Goal: Transaction & Acquisition: Book appointment/travel/reservation

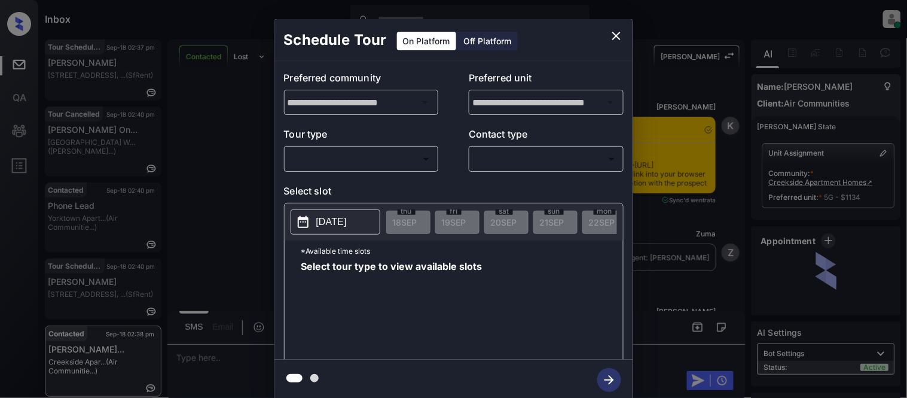
click at [380, 162] on body "Inbox Kristina Cataag Online Set yourself offline Set yourself on break Profile…" at bounding box center [453, 199] width 907 height 398
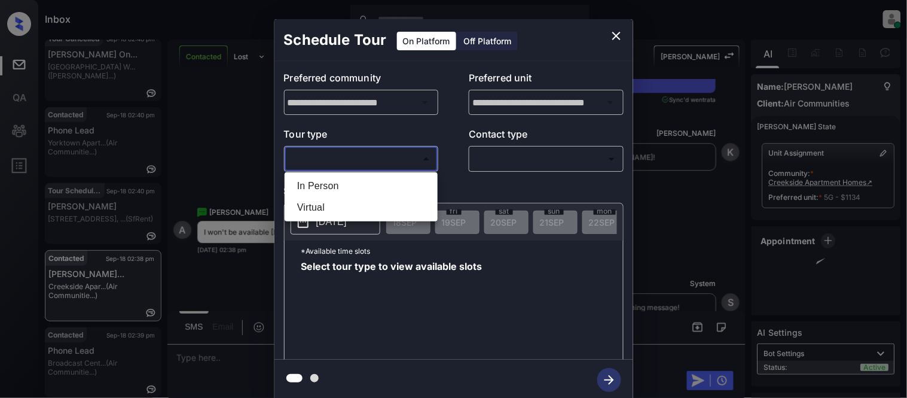
click at [379, 195] on li "In Person" at bounding box center [361, 186] width 147 height 22
type input "********"
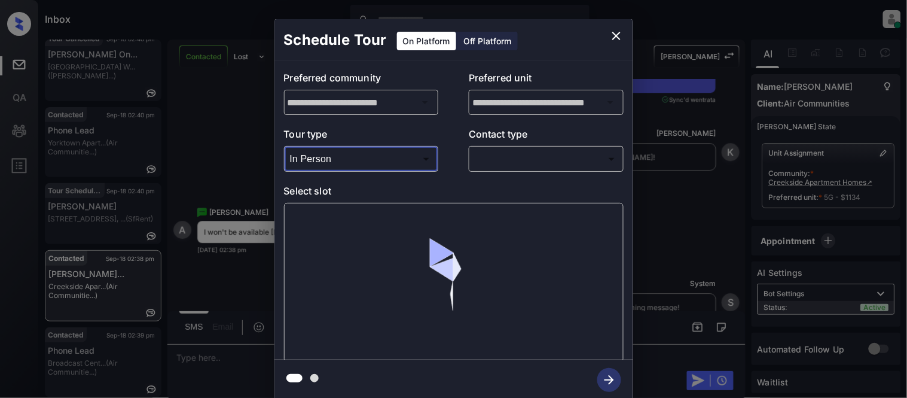
click at [486, 166] on body "Inbox Kristina Cataag Online Set yourself offline Set yourself on break Profile…" at bounding box center [453, 199] width 907 height 398
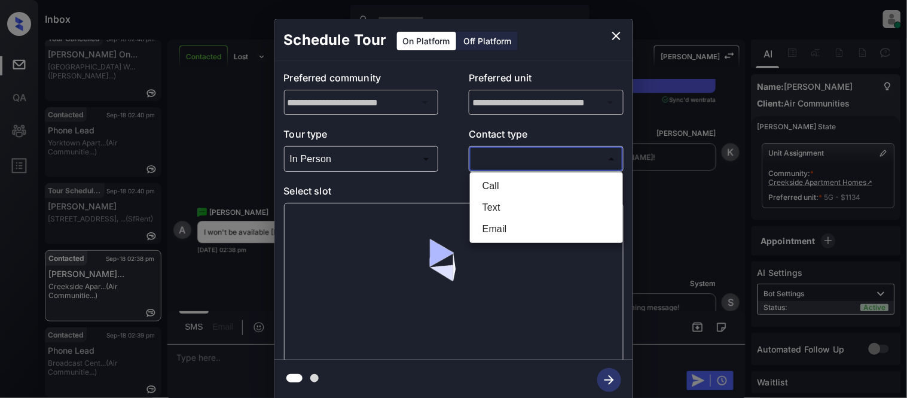
click at [497, 201] on li "Text" at bounding box center [546, 208] width 147 height 22
type input "****"
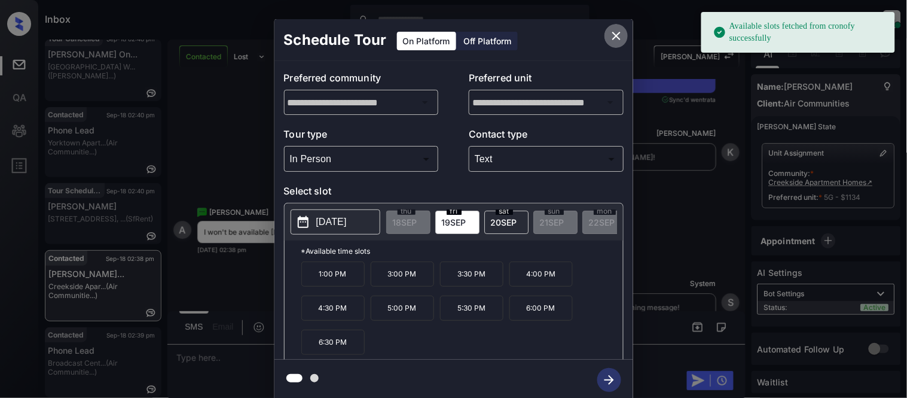
click at [612, 35] on icon "close" at bounding box center [616, 36] width 14 height 14
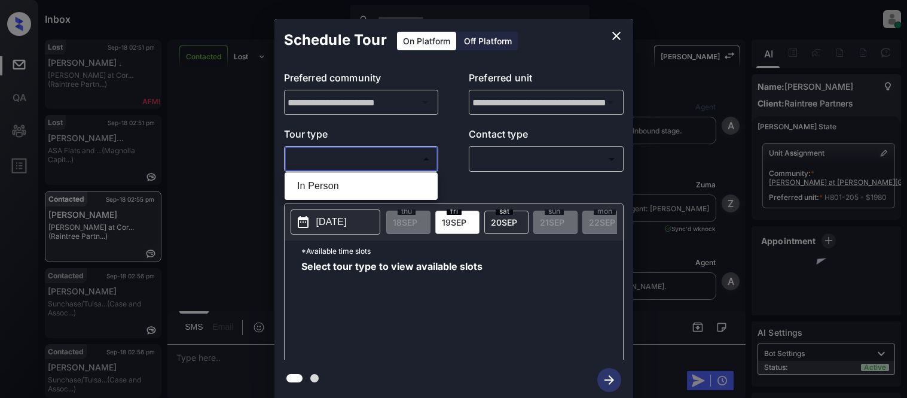
click at [622, 31] on div at bounding box center [453, 199] width 907 height 398
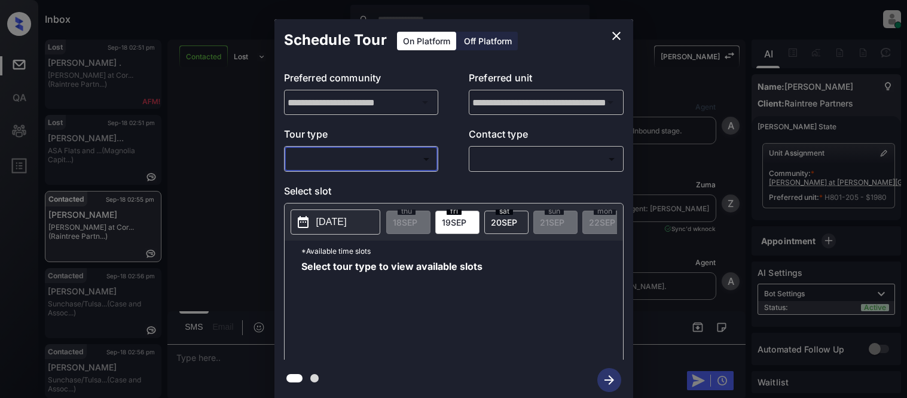
click at [617, 39] on div at bounding box center [453, 199] width 907 height 398
click at [857, 44] on div at bounding box center [453, 199] width 907 height 398
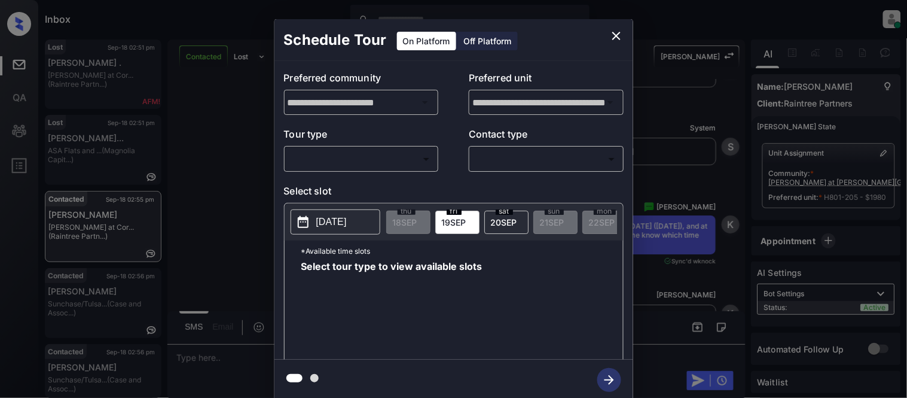
click at [858, 46] on div "**********" at bounding box center [453, 209] width 907 height 419
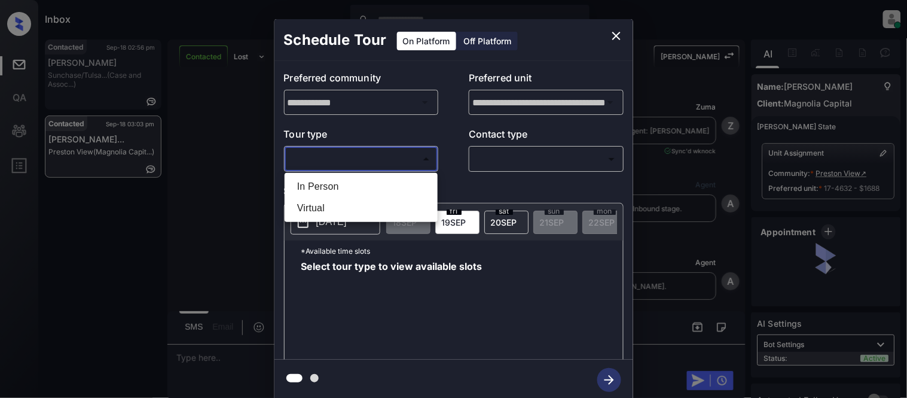
scroll to position [1159, 0]
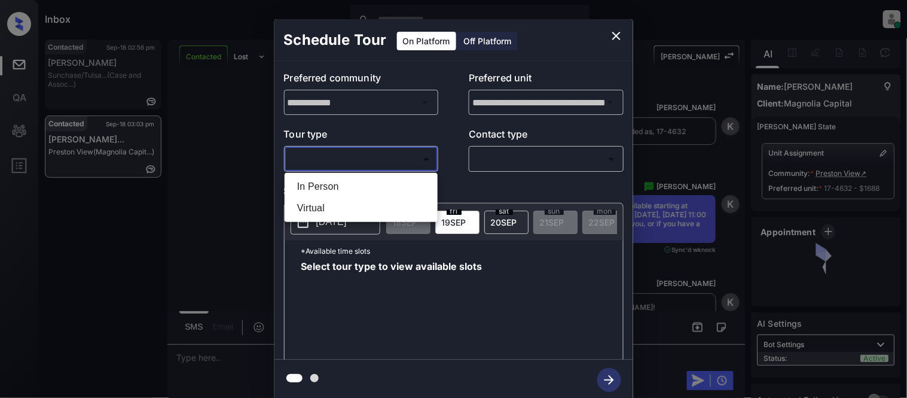
click at [330, 176] on li "In Person" at bounding box center [361, 187] width 147 height 22
type input "********"
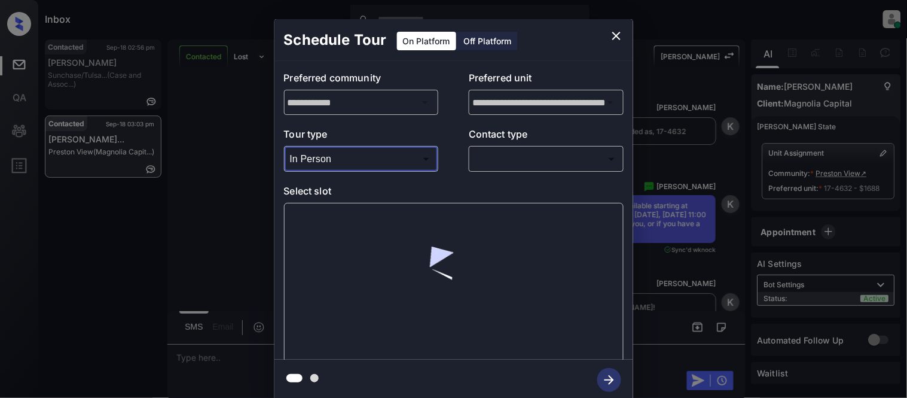
click at [545, 164] on body "Inbox Kristina Cataag Online Set yourself offline Set yourself on break Profile…" at bounding box center [453, 199] width 907 height 398
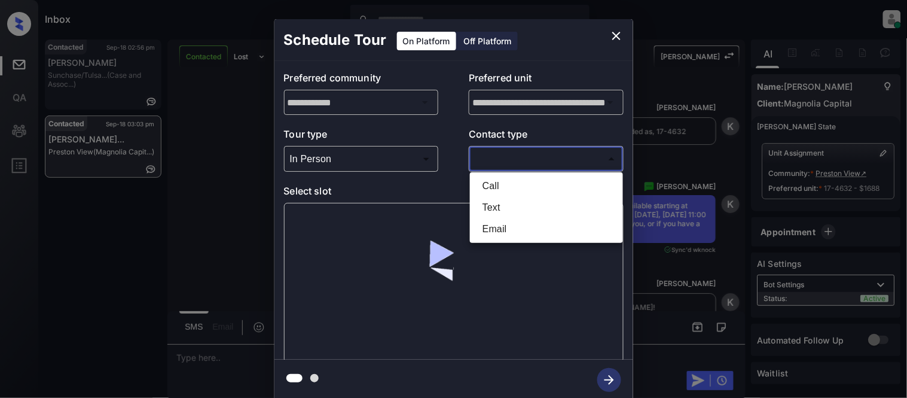
click at [498, 211] on li "Text" at bounding box center [546, 208] width 147 height 22
type input "****"
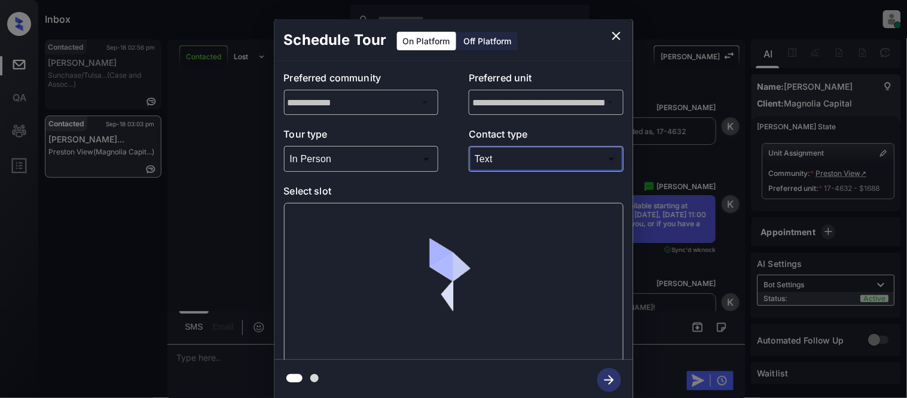
click at [319, 219] on div at bounding box center [454, 283] width 340 height 160
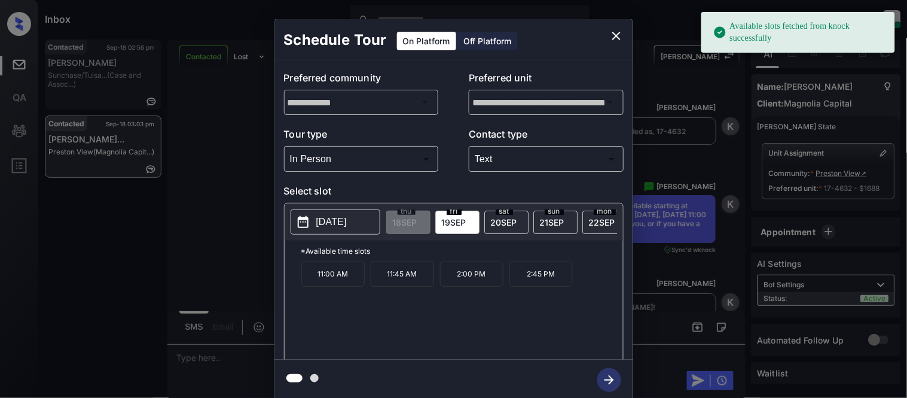
click at [319, 219] on p "[DATE]" at bounding box center [331, 222] width 30 height 14
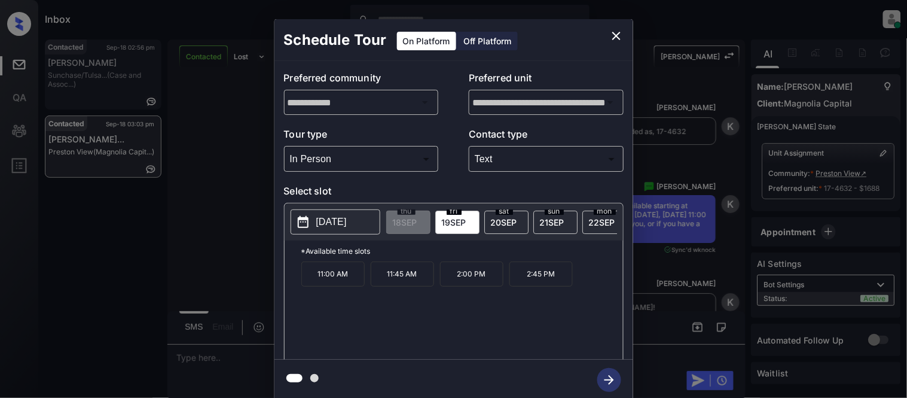
click at [485, 228] on div "sat 20 SEP" at bounding box center [506, 221] width 44 height 23
click at [347, 224] on p "2025-09-20" at bounding box center [331, 222] width 30 height 14
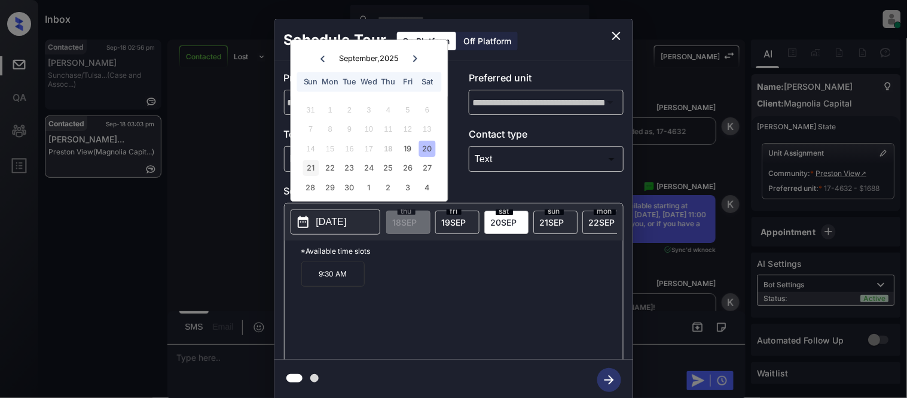
click at [311, 170] on div "21" at bounding box center [310, 168] width 16 height 16
click at [326, 168] on div "22" at bounding box center [330, 168] width 16 height 16
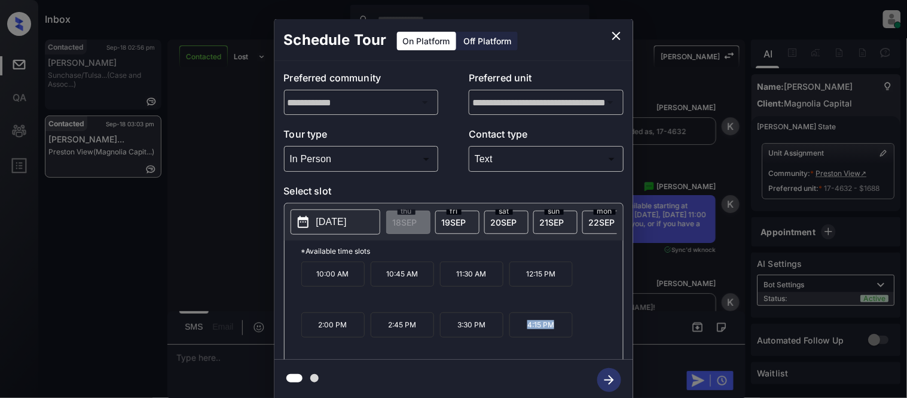
drag, startPoint x: 521, startPoint y: 334, endPoint x: 570, endPoint y: 331, distance: 49.1
click at [582, 334] on div "10:00 AM 10:45 AM 11:30 AM 12:15 PM 2:00 PM 2:45 PM 3:30 PM 4:15 PM" at bounding box center [462, 309] width 322 height 96
copy p "4:15 PM"
click at [318, 215] on p "2025-09-22" at bounding box center [331, 222] width 30 height 14
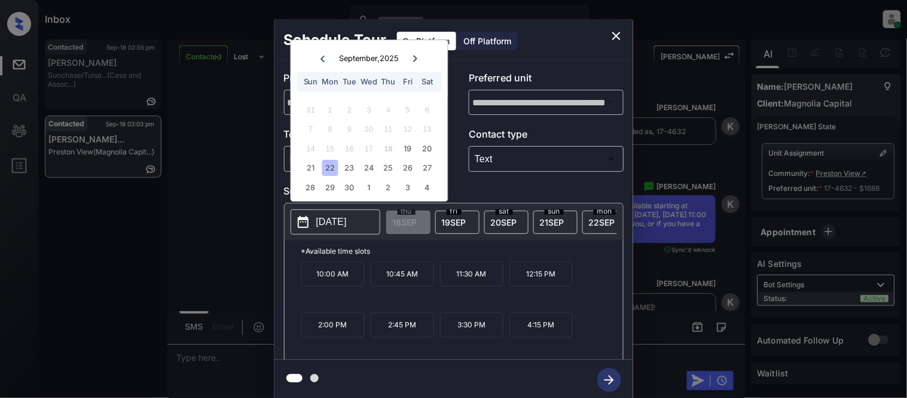
click at [237, 262] on div "**********" at bounding box center [453, 209] width 907 height 419
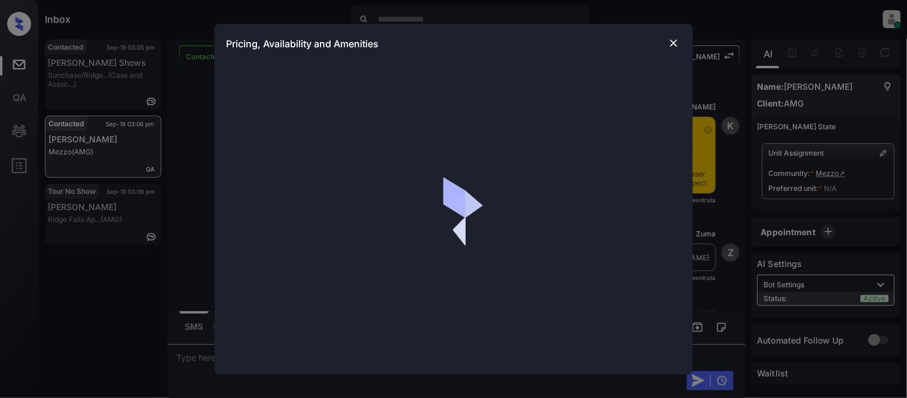
scroll to position [2507, 0]
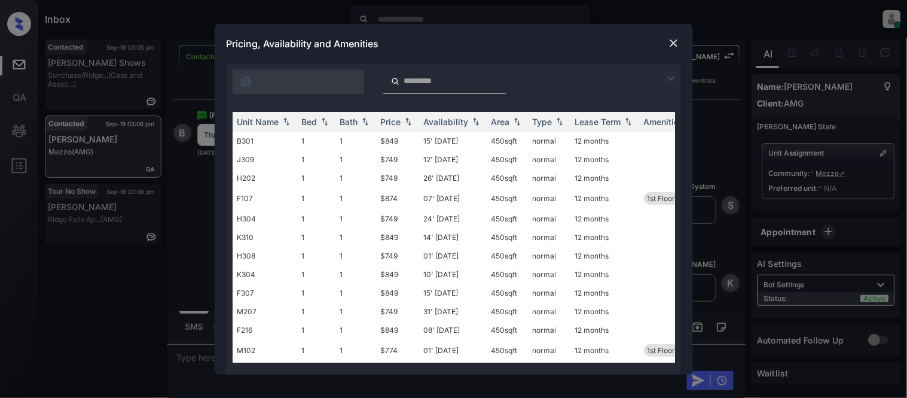
click at [673, 78] on img at bounding box center [671, 78] width 14 height 14
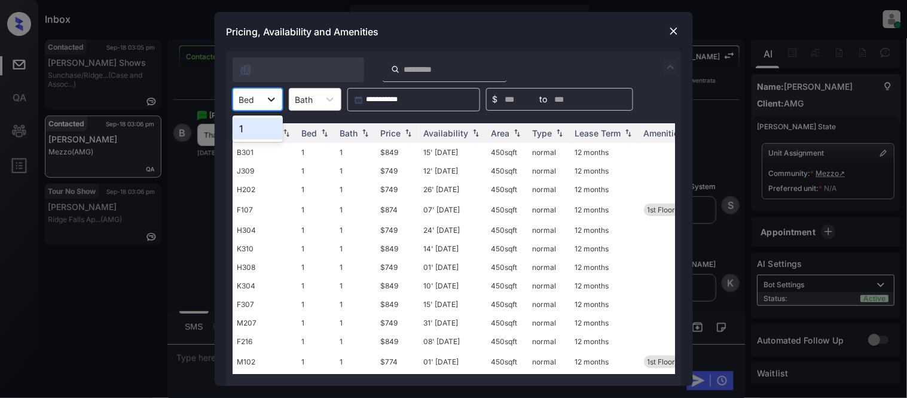
click at [262, 102] on div at bounding box center [272, 99] width 22 height 22
click at [257, 126] on div "1" at bounding box center [258, 129] width 50 height 22
click at [393, 130] on div "Price" at bounding box center [391, 133] width 20 height 10
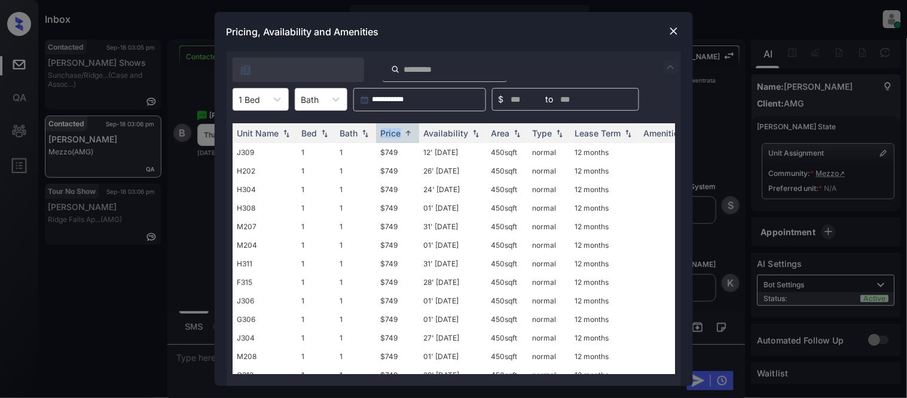
click at [672, 29] on img at bounding box center [674, 31] width 12 height 12
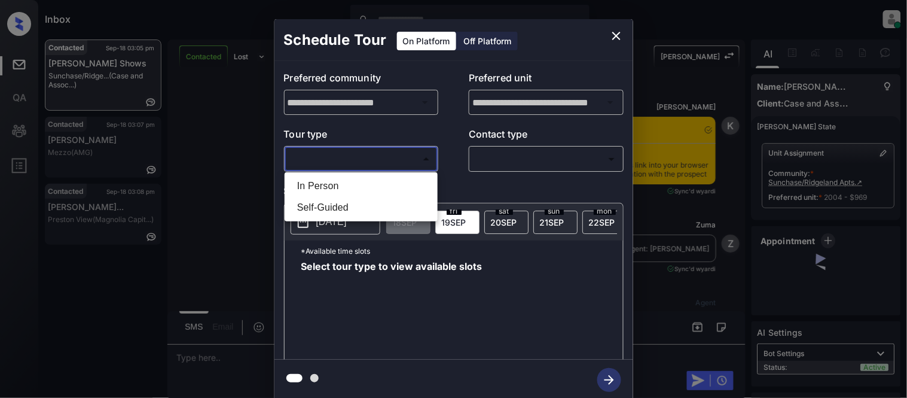
scroll to position [4880, 0]
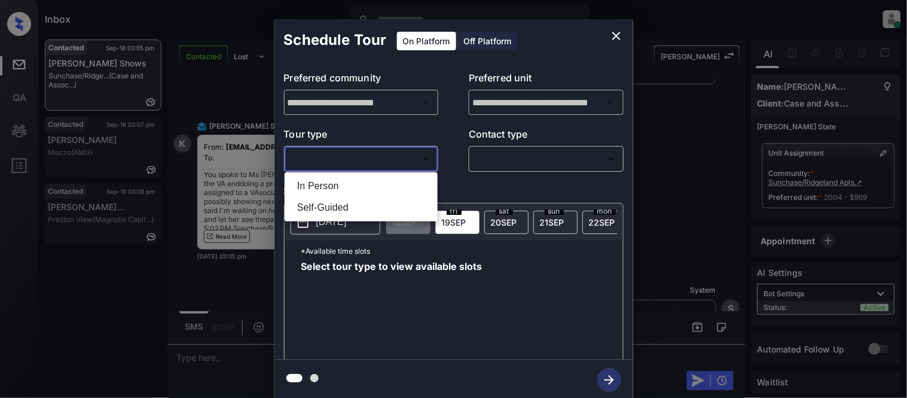
click at [355, 190] on li "In Person" at bounding box center [361, 186] width 147 height 22
type input "********"
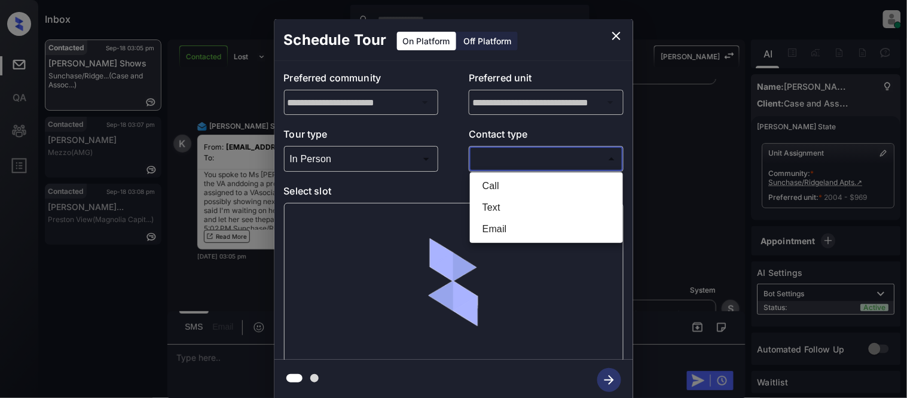
click at [480, 162] on body "Inbox Kristina Cataag Online Set yourself offline Set yourself on break Profile…" at bounding box center [453, 199] width 907 height 398
click at [478, 197] on li "Text" at bounding box center [546, 208] width 147 height 22
type input "****"
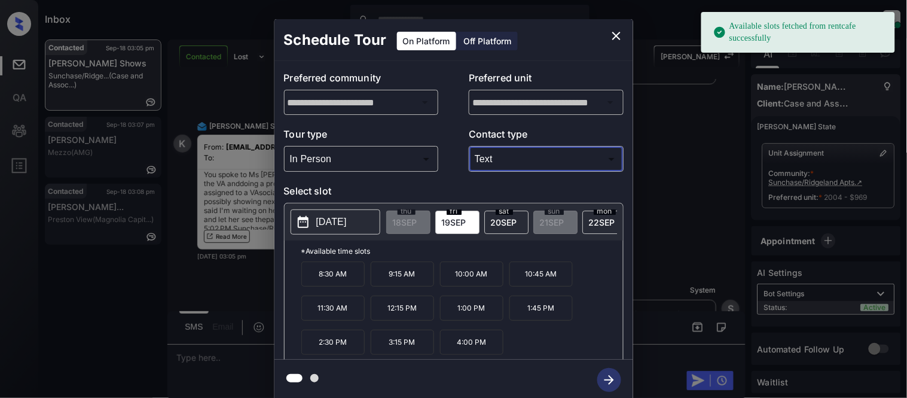
click at [324, 221] on p "[DATE]" at bounding box center [331, 222] width 30 height 14
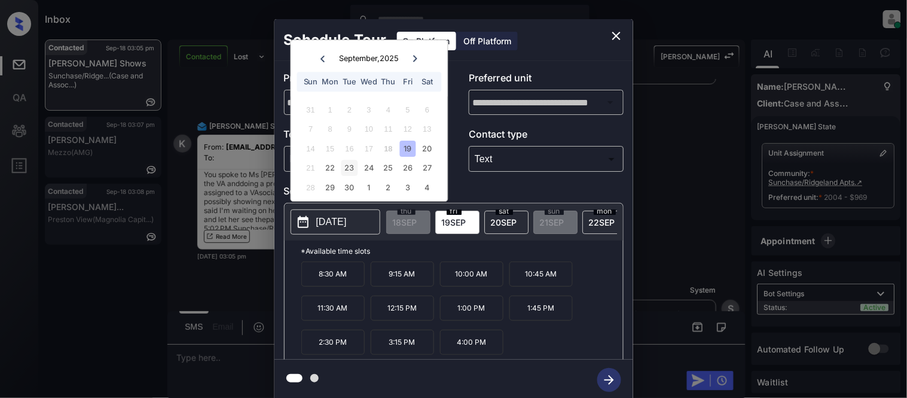
click at [350, 166] on div "23" at bounding box center [349, 168] width 16 height 16
click at [391, 172] on div "25" at bounding box center [388, 168] width 16 height 16
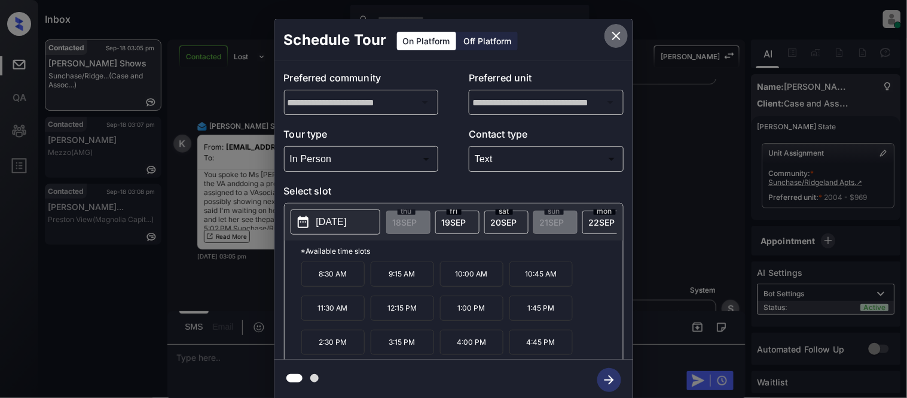
click at [622, 32] on icon "close" at bounding box center [616, 36] width 14 height 14
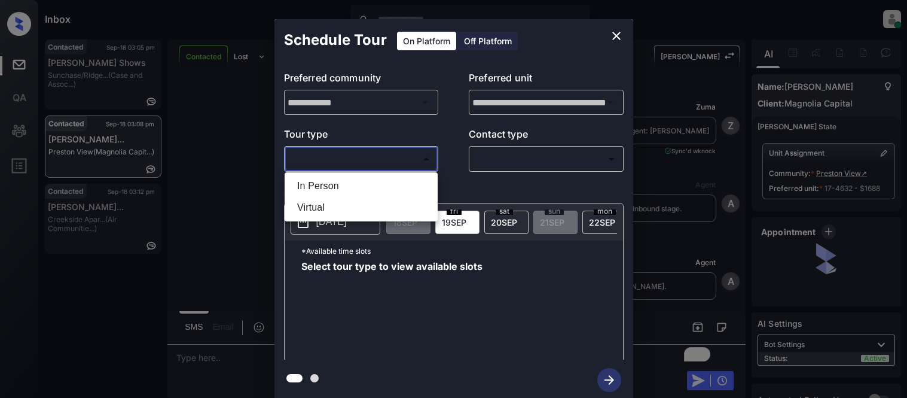
click at [344, 179] on li "In Person" at bounding box center [361, 186] width 147 height 22
type input "********"
click at [506, 154] on div at bounding box center [453, 199] width 907 height 398
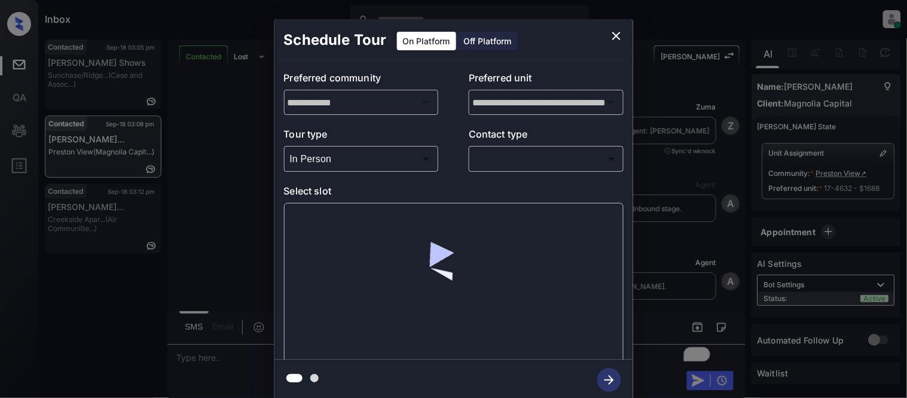
scroll to position [2086, 0]
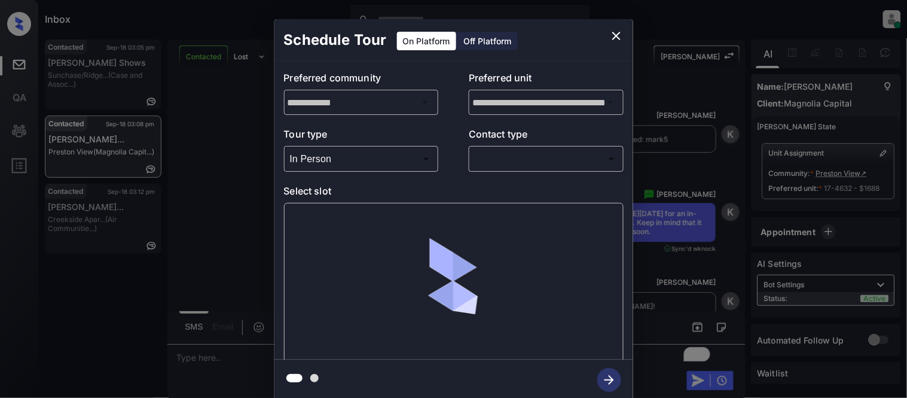
click at [504, 158] on body "Inbox [PERSON_NAME] Cataag Online Set yourself offline Set yourself on break Pr…" at bounding box center [453, 199] width 907 height 398
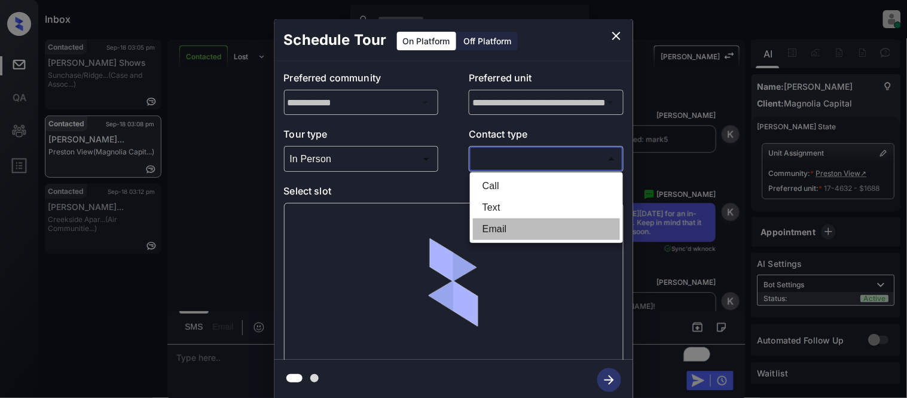
click at [480, 218] on li "Email" at bounding box center [546, 229] width 147 height 22
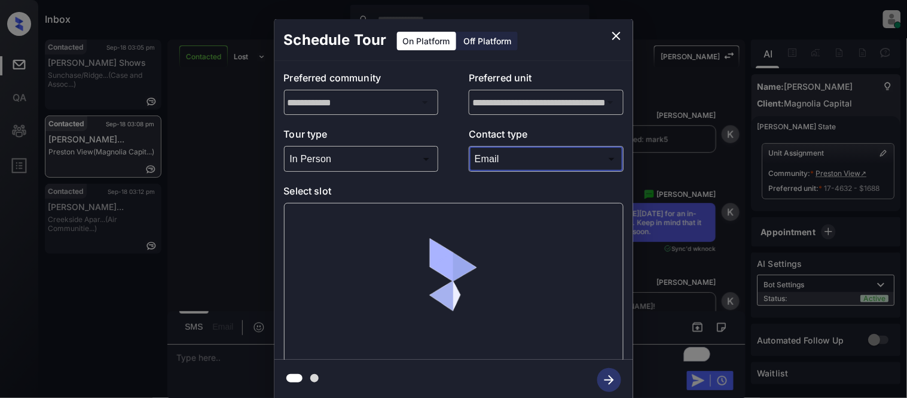
click at [489, 166] on body "Inbox [PERSON_NAME] Cataag Online Set yourself offline Set yourself on break Pr…" at bounding box center [453, 199] width 907 height 398
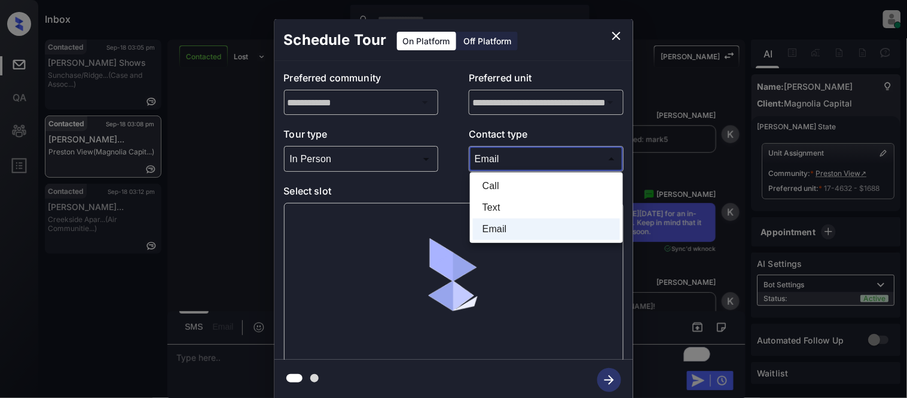
click at [486, 198] on li "Text" at bounding box center [546, 208] width 147 height 22
type input "****"
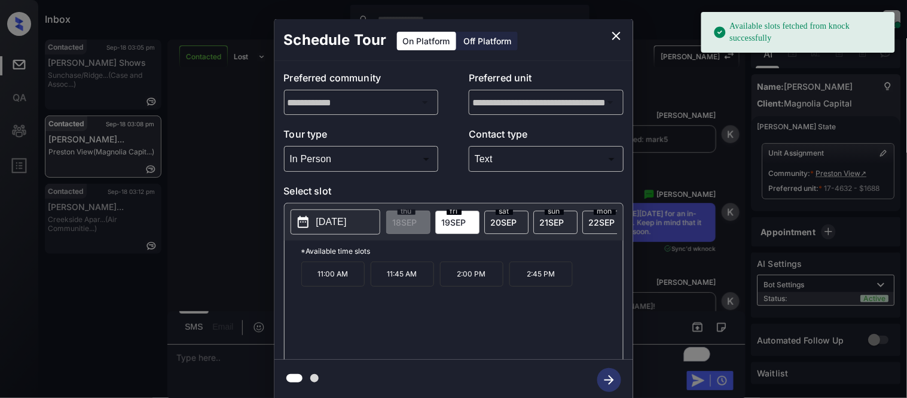
click at [374, 219] on button "[DATE]" at bounding box center [336, 221] width 90 height 25
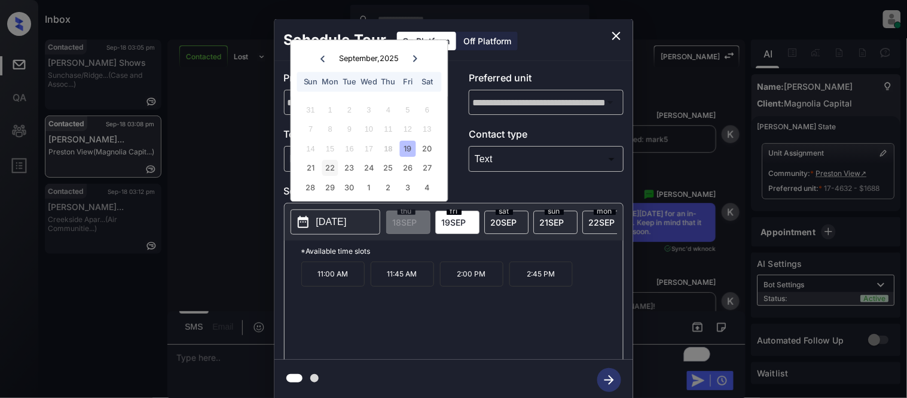
click at [331, 166] on div "22" at bounding box center [330, 168] width 16 height 16
click at [527, 329] on p "4:15 PM" at bounding box center [540, 324] width 63 height 25
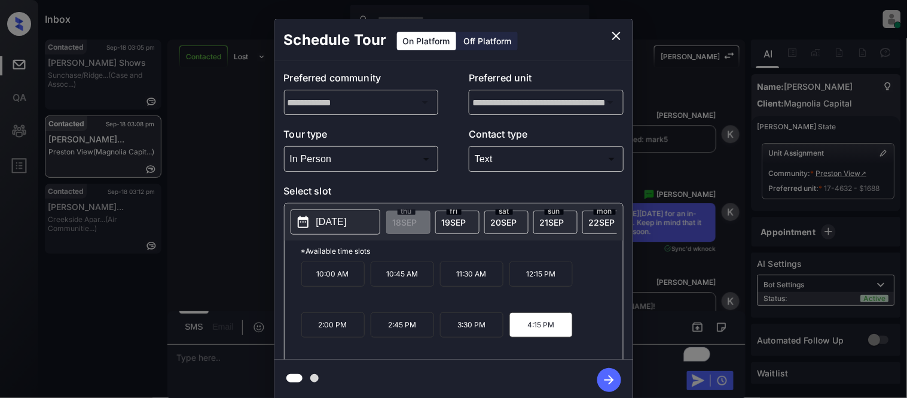
click at [600, 378] on icon "button" at bounding box center [609, 380] width 24 height 24
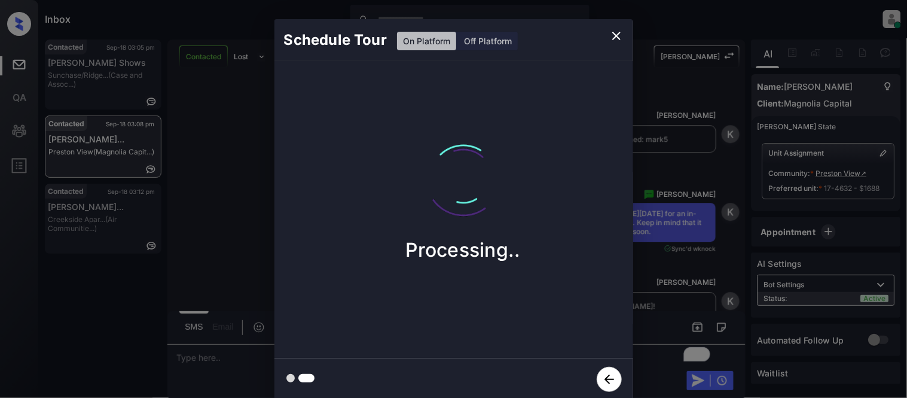
click at [661, 289] on div "Schedule Tour On Platform Off Platform Processing.." at bounding box center [453, 209] width 907 height 419
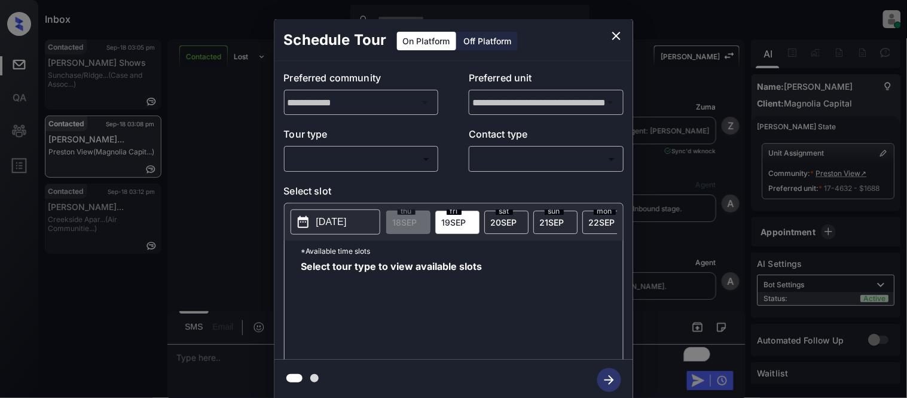
click at [386, 152] on body "Inbox Kristina Cataag Online Set yourself offline Set yourself on break Profile…" at bounding box center [453, 199] width 907 height 398
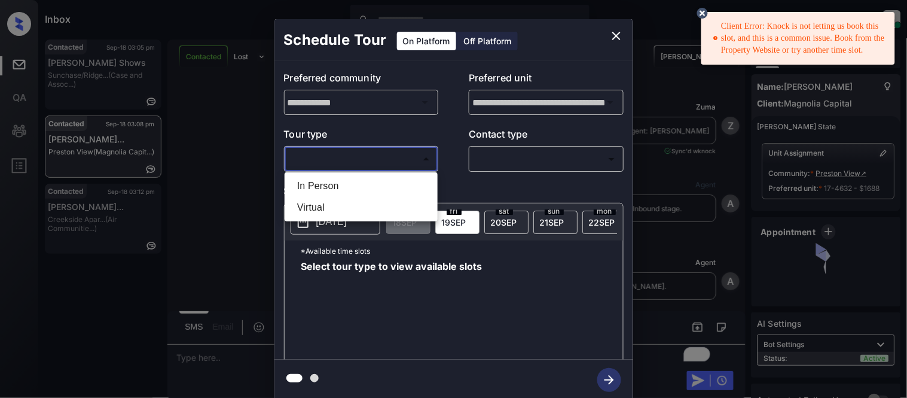
scroll to position [2219, 0]
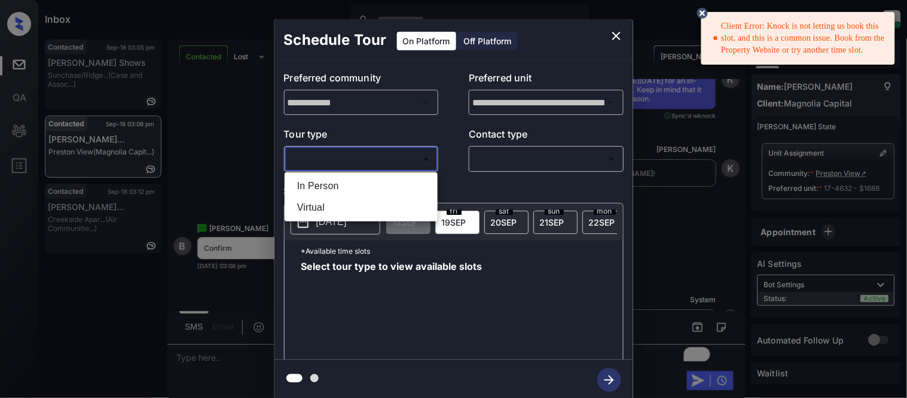
click at [699, 16] on icon at bounding box center [702, 13] width 11 height 11
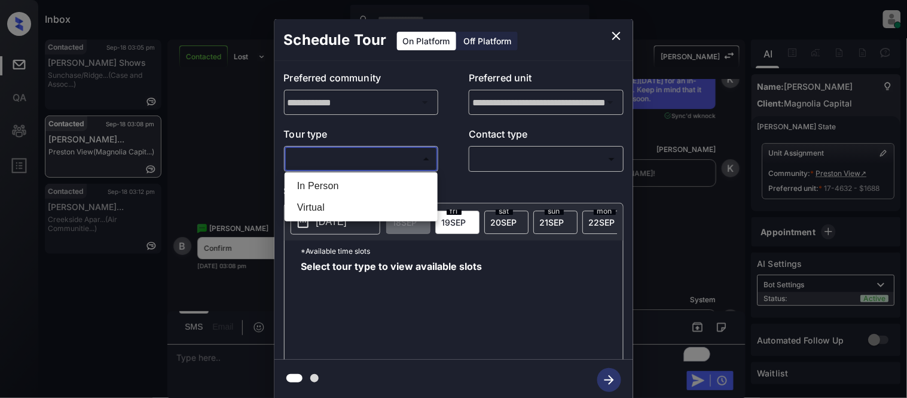
click at [390, 177] on li "In Person" at bounding box center [361, 186] width 147 height 22
type input "********"
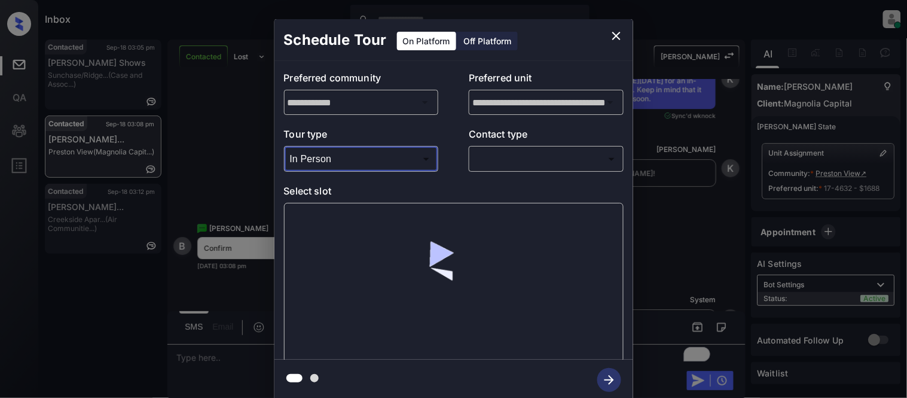
click at [552, 161] on body "Inbox Kristina Cataag Online Set yourself offline Set yourself on break Profile…" at bounding box center [453, 199] width 907 height 398
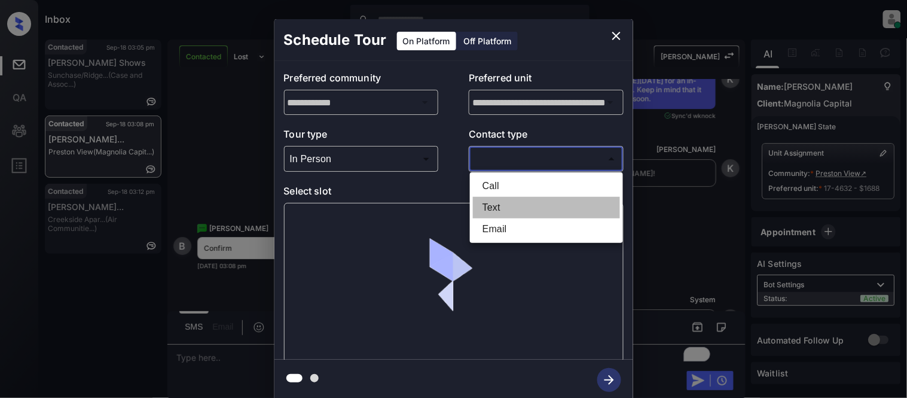
click at [501, 211] on li "Text" at bounding box center [546, 208] width 147 height 22
type input "****"
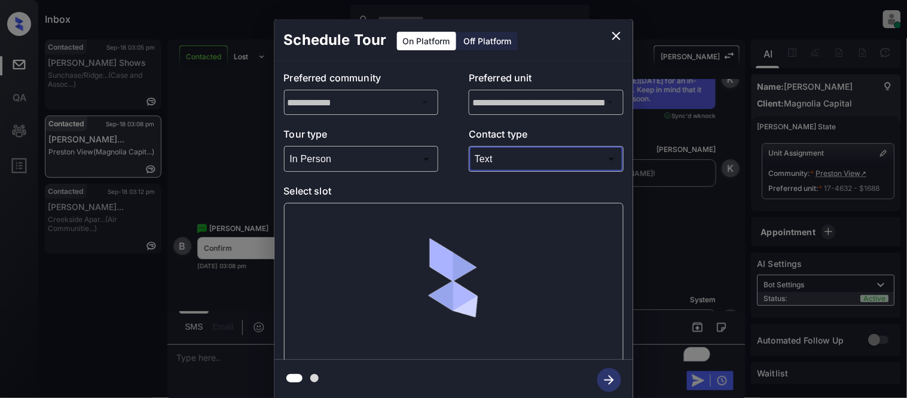
click at [302, 223] on div at bounding box center [454, 283] width 340 height 160
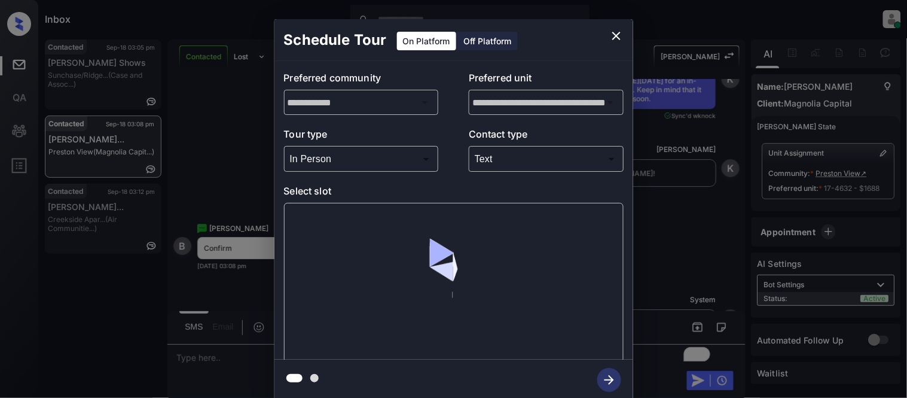
click at [306, 220] on div at bounding box center [454, 283] width 340 height 160
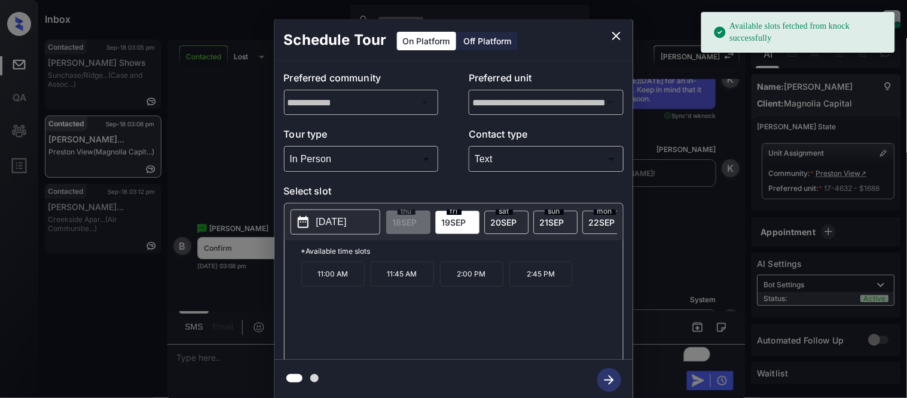
click at [306, 220] on icon at bounding box center [303, 222] width 11 height 12
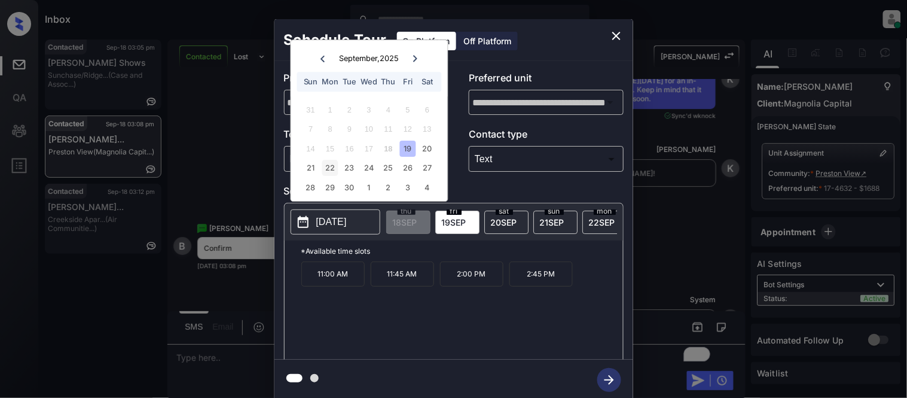
click at [329, 169] on div "22" at bounding box center [330, 168] width 16 height 16
click at [466, 329] on p "3:30 PM" at bounding box center [471, 324] width 63 height 25
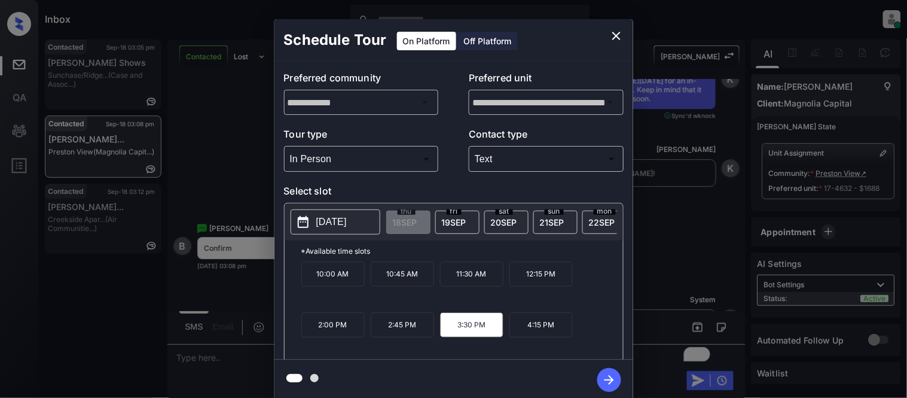
click at [628, 381] on button "button" at bounding box center [609, 379] width 38 height 31
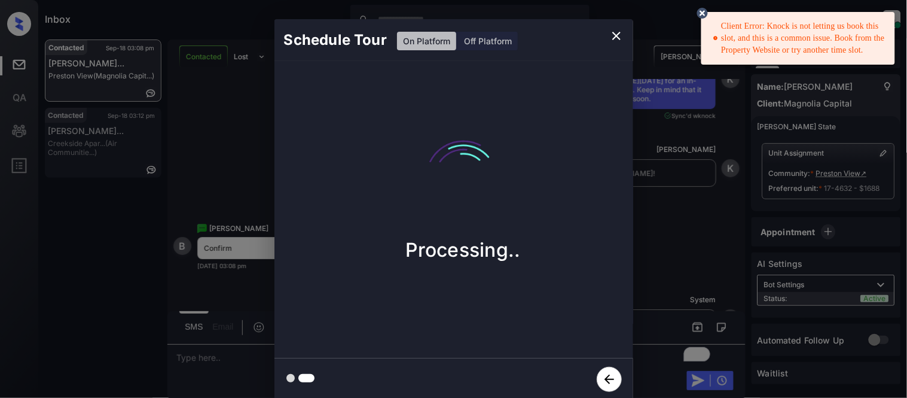
click at [170, 115] on div "Schedule Tour On Platform Off Platform Processing.." at bounding box center [453, 209] width 907 height 419
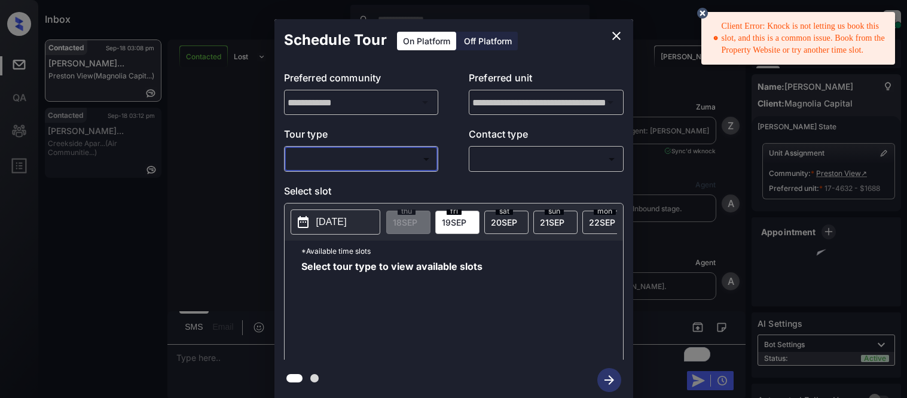
click at [377, 163] on body "Client Error: Knock is not letting us book this slot, and this is a common issu…" at bounding box center [453, 199] width 907 height 398
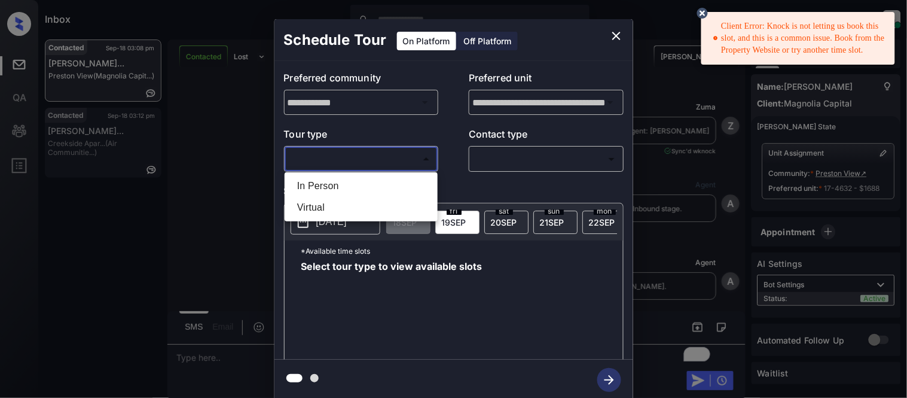
click at [365, 183] on li "In Person" at bounding box center [361, 186] width 147 height 22
type input "********"
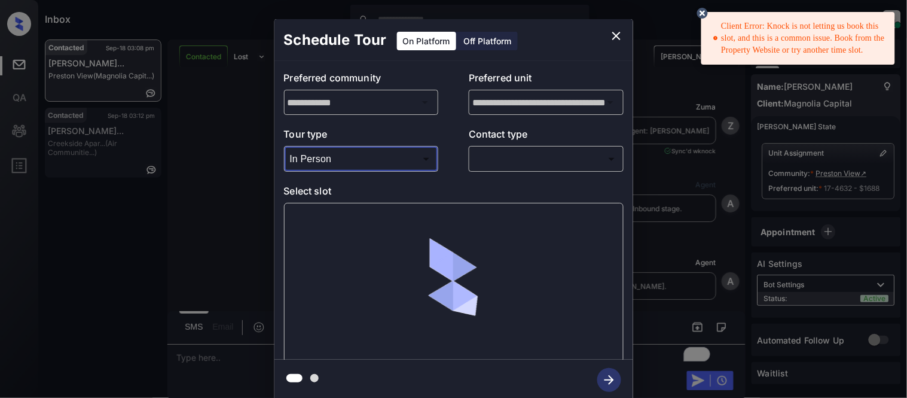
scroll to position [2219, 0]
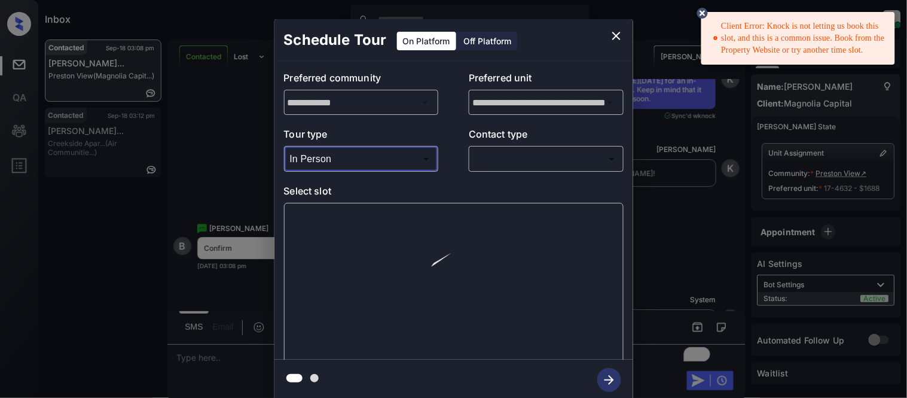
click at [488, 160] on body "Client Error: Knock is not letting us book this slot, and this is a common issu…" at bounding box center [453, 199] width 907 height 398
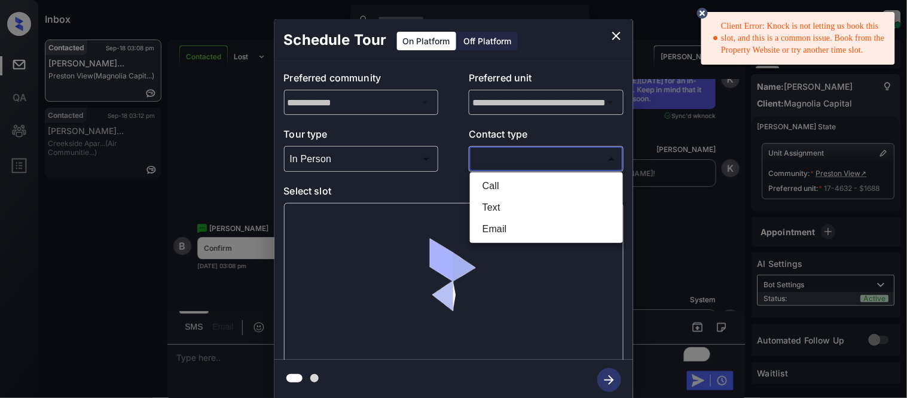
click at [487, 204] on li "Text" at bounding box center [546, 208] width 147 height 22
type input "****"
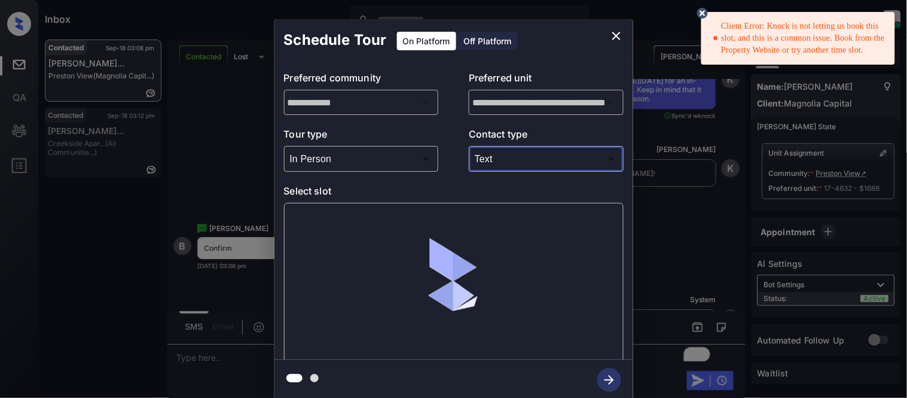
click at [698, 13] on icon at bounding box center [702, 13] width 11 height 11
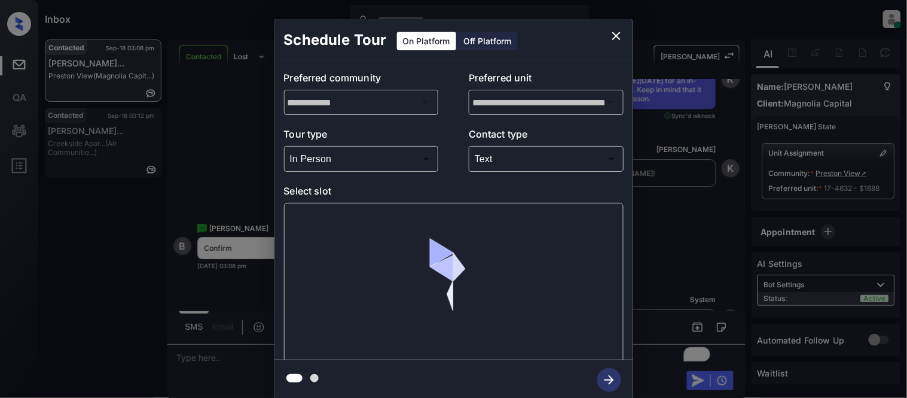
click at [829, 171] on div "**********" at bounding box center [453, 209] width 907 height 419
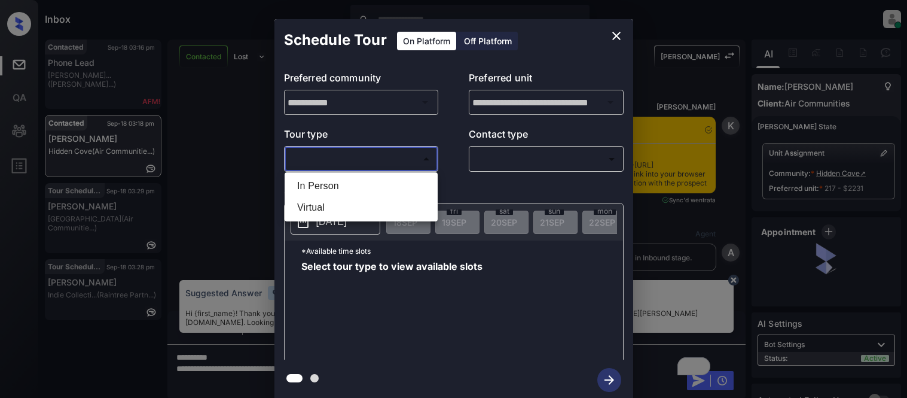
click at [319, 181] on li "In Person" at bounding box center [361, 186] width 147 height 22
click at [502, 168] on div at bounding box center [453, 199] width 907 height 398
type input "********"
click at [503, 163] on div at bounding box center [453, 199] width 907 height 398
click at [503, 163] on body "Inbox Kristina Cataag Online Set yourself offline Set yourself on break Profile…" at bounding box center [453, 199] width 907 height 398
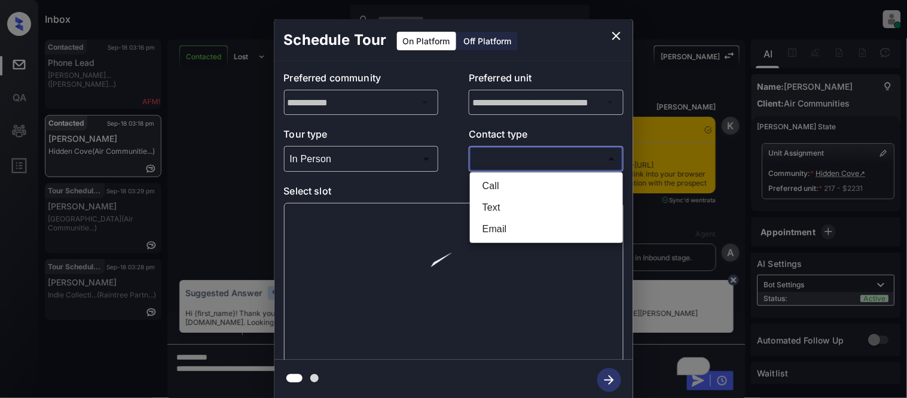
scroll to position [1052, 0]
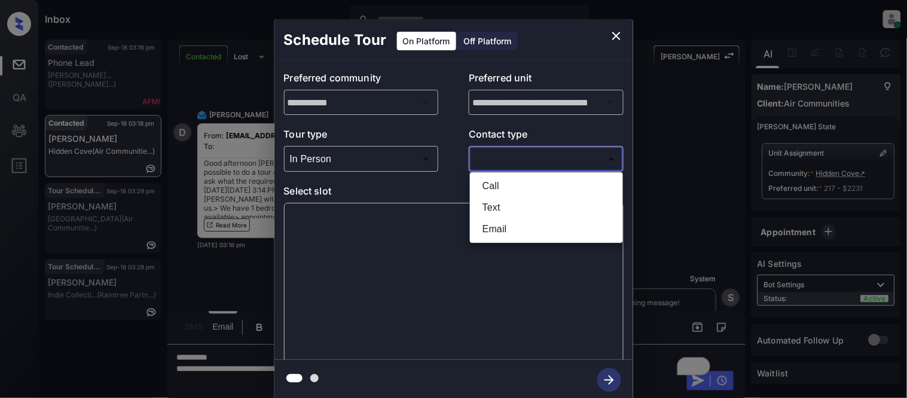
click at [501, 204] on li "Text" at bounding box center [546, 208] width 147 height 22
type input "****"
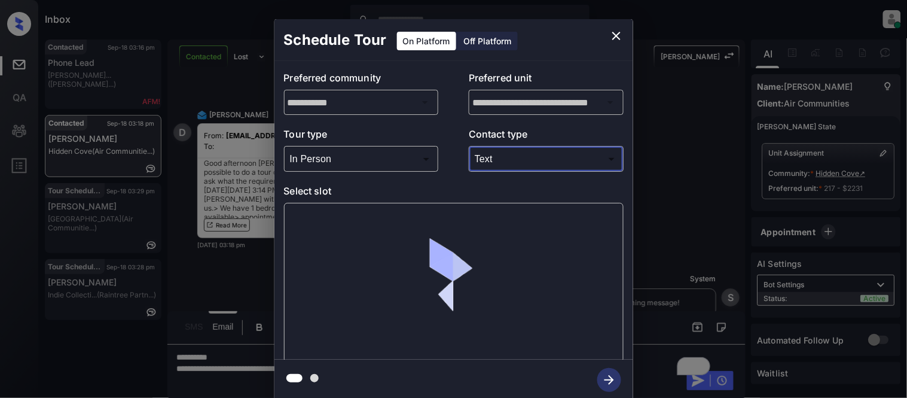
click at [309, 214] on div at bounding box center [454, 283] width 340 height 160
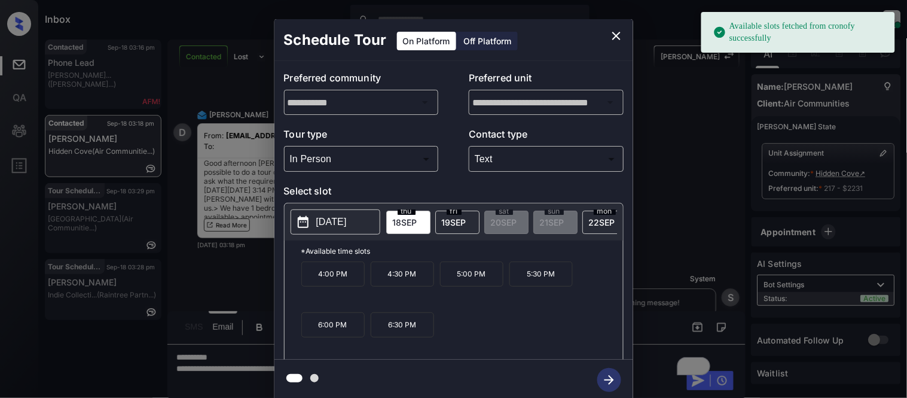
click at [310, 217] on icon at bounding box center [303, 222] width 14 height 14
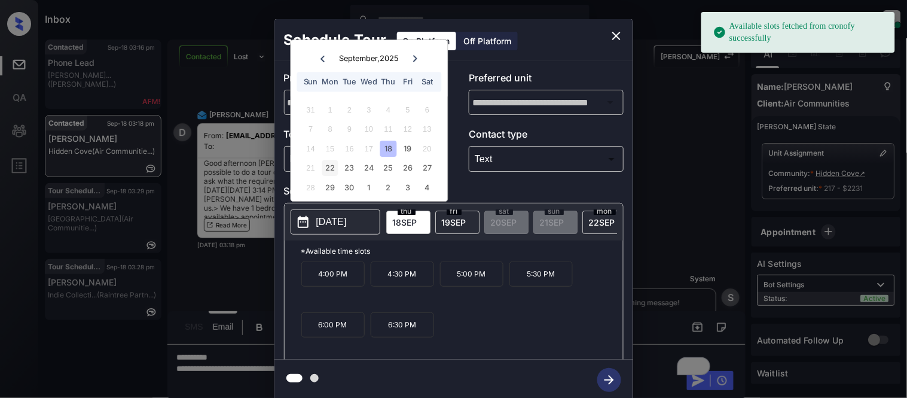
click at [337, 168] on div "22" at bounding box center [330, 168] width 16 height 16
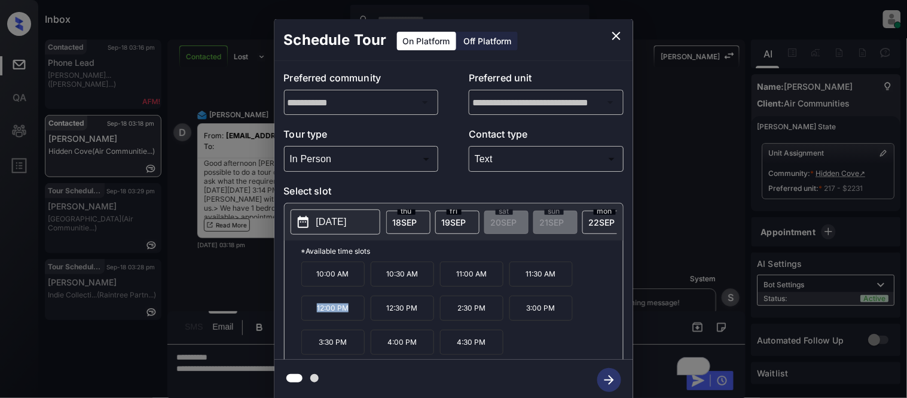
drag, startPoint x: 314, startPoint y: 314, endPoint x: 350, endPoint y: 317, distance: 36.5
click at [350, 317] on p "12:00 PM" at bounding box center [332, 307] width 63 height 25
copy p "12:00 PM"
click at [225, 283] on div "**********" at bounding box center [453, 209] width 907 height 419
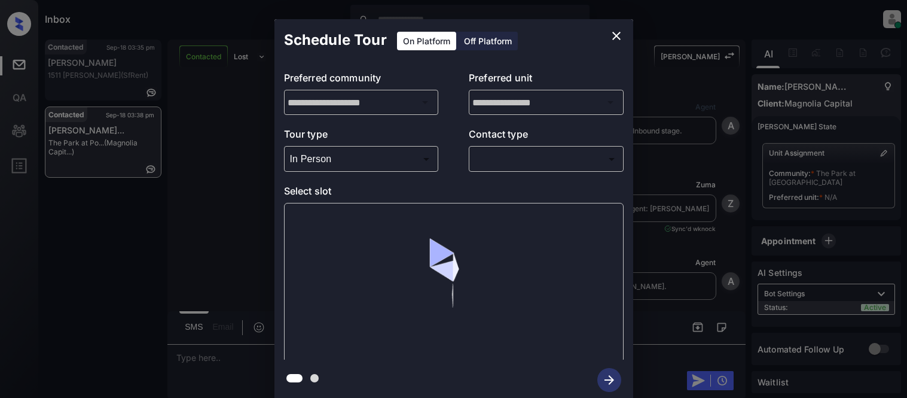
click at [497, 164] on body "Inbox [PERSON_NAME] Cataag Online Set yourself offline Set yourself on break Pr…" at bounding box center [453, 199] width 907 height 398
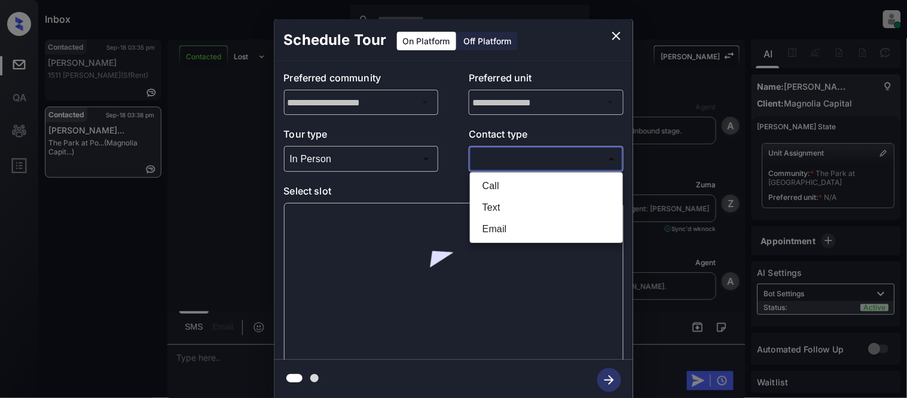
scroll to position [548, 0]
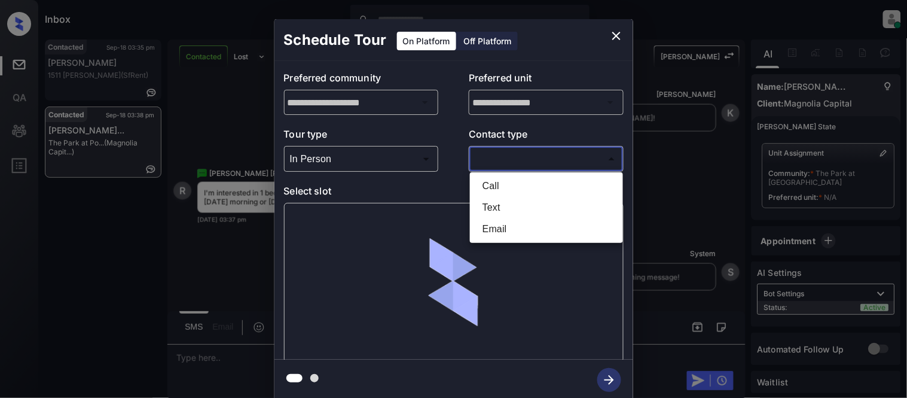
click at [481, 214] on li "Text" at bounding box center [546, 208] width 147 height 22
type input "****"
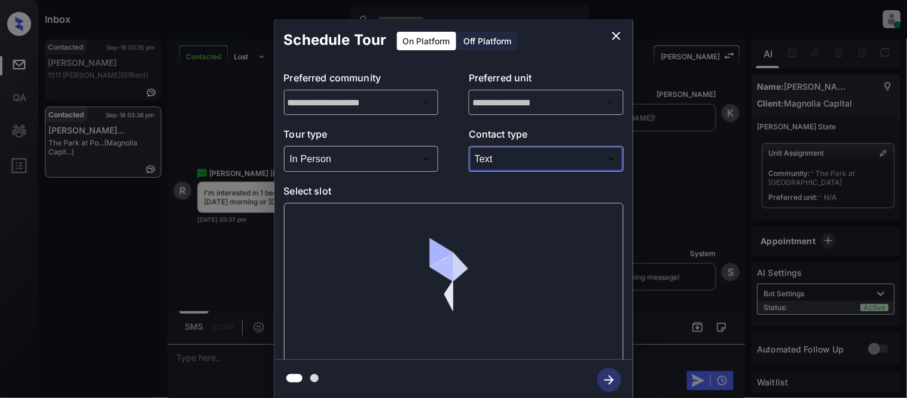
click at [329, 234] on div at bounding box center [454, 283] width 340 height 160
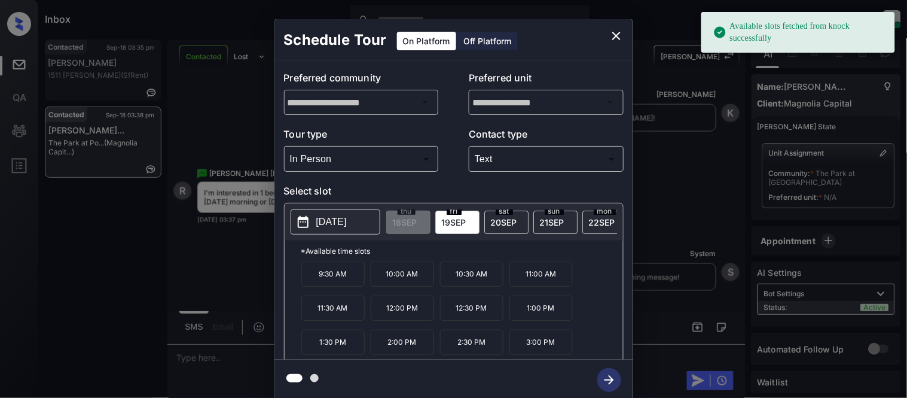
click at [329, 222] on p "[DATE]" at bounding box center [331, 222] width 30 height 14
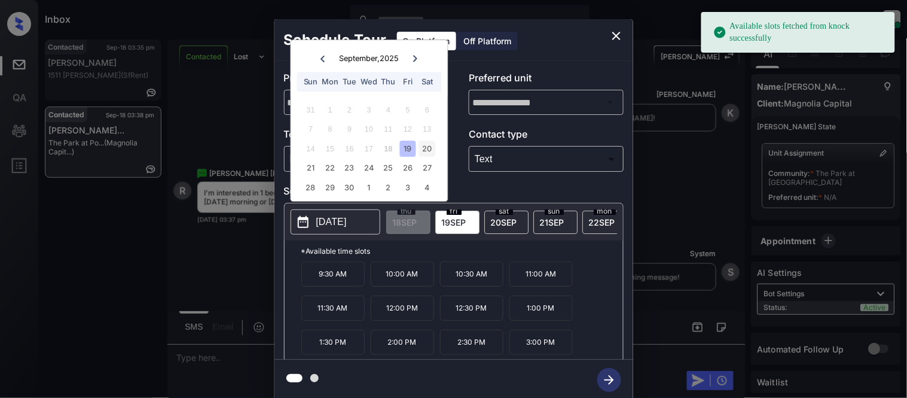
click at [428, 151] on div "20" at bounding box center [427, 148] width 16 height 16
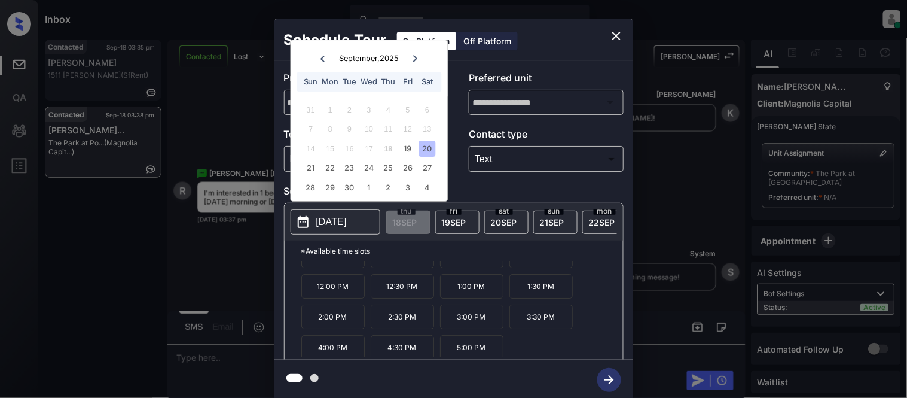
scroll to position [20, 0]
click at [612, 32] on icon "close" at bounding box center [616, 36] width 8 height 8
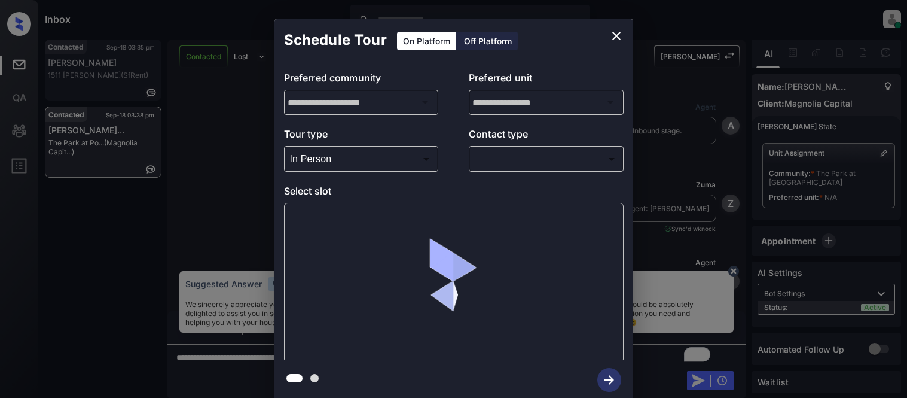
click at [493, 160] on div at bounding box center [453, 199] width 907 height 398
click at [489, 156] on body "Inbox [PERSON_NAME] Cataag Online Set yourself offline Set yourself on break Pr…" at bounding box center [453, 199] width 907 height 398
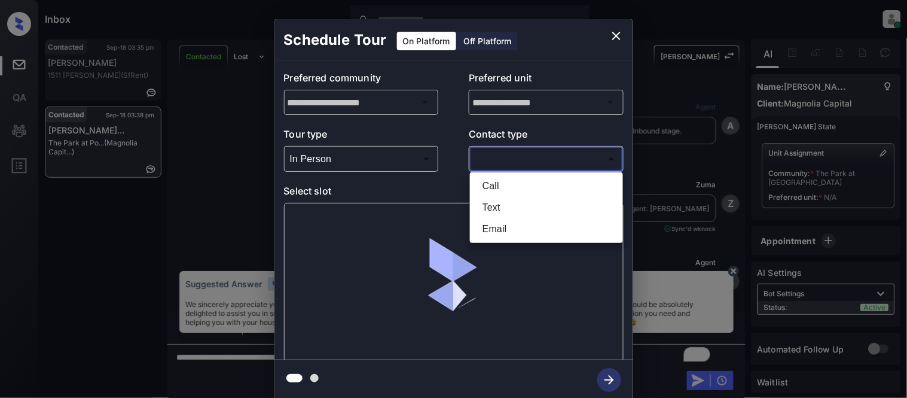
scroll to position [1080, 0]
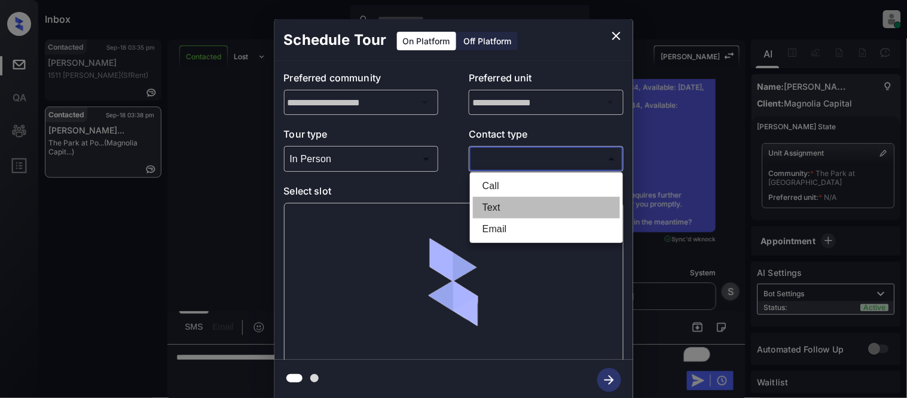
click at [491, 211] on li "Text" at bounding box center [546, 208] width 147 height 22
type input "****"
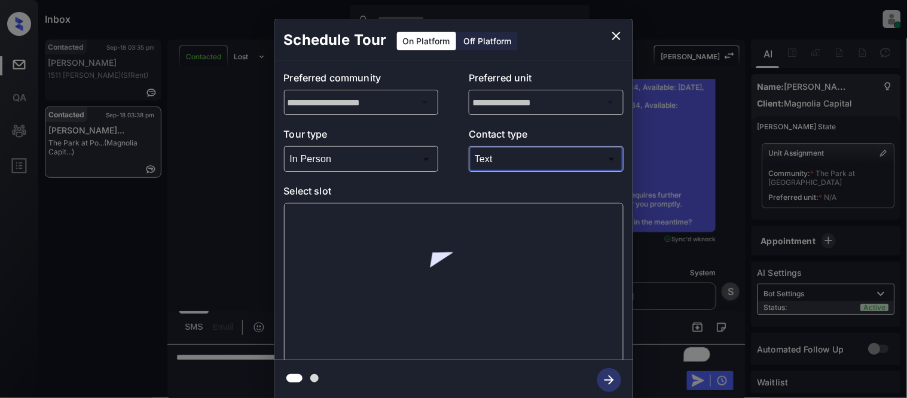
click at [337, 218] on div at bounding box center [454, 283] width 340 height 160
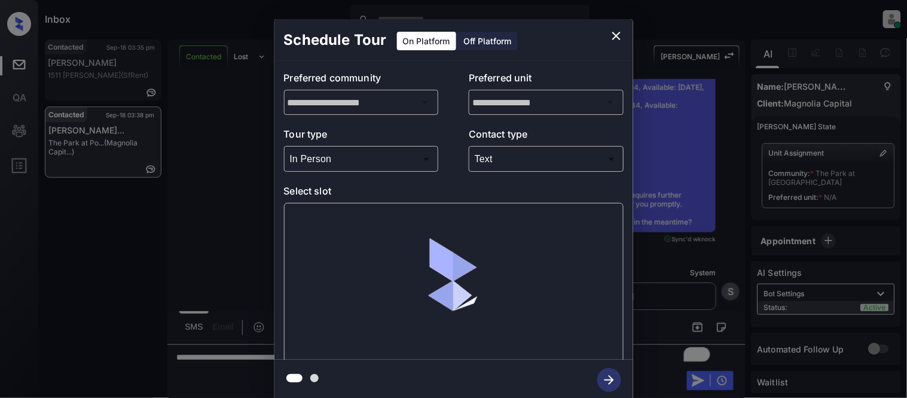
click at [327, 218] on div at bounding box center [454, 283] width 340 height 160
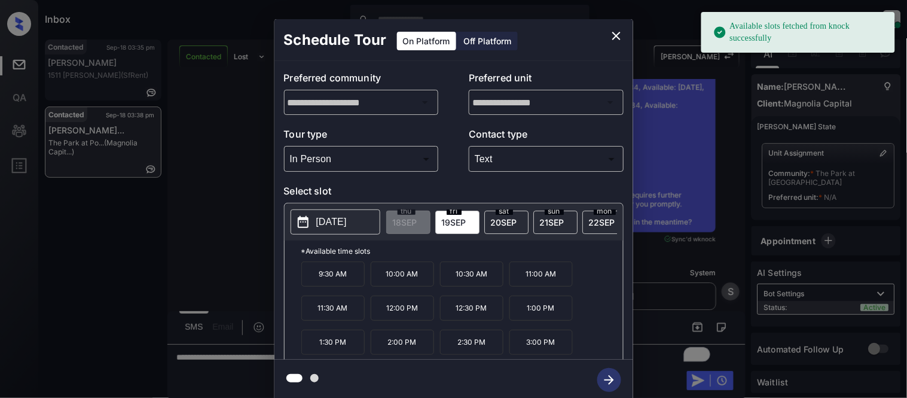
click at [327, 218] on p "[DATE]" at bounding box center [331, 222] width 30 height 14
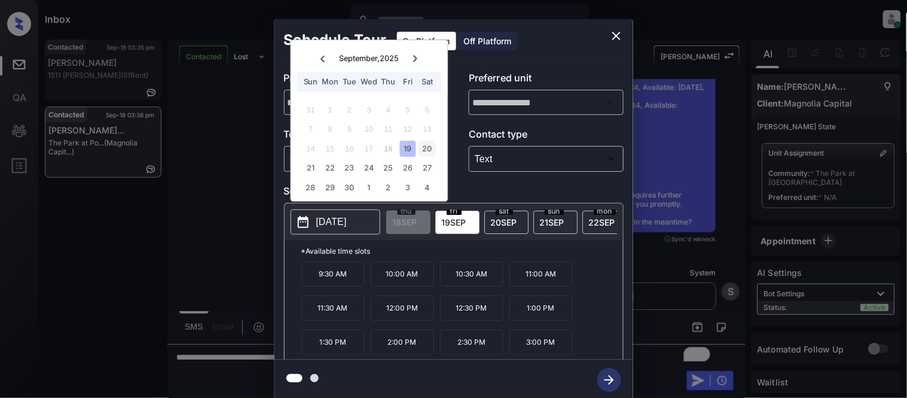
click at [422, 153] on div "20" at bounding box center [427, 148] width 16 height 16
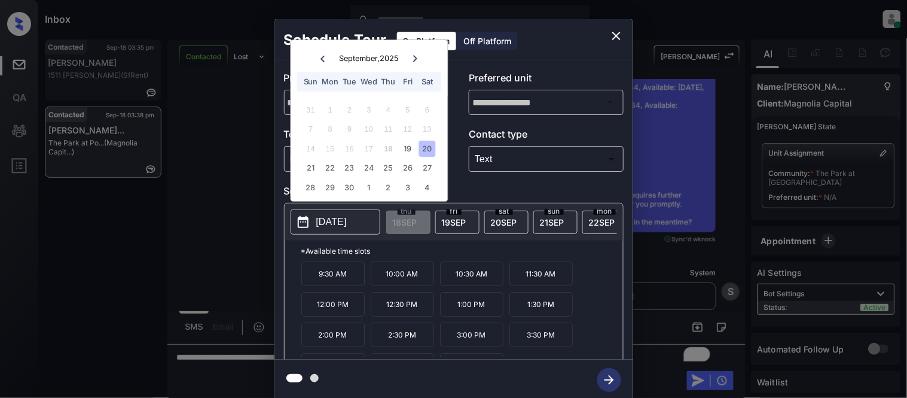
click at [618, 32] on icon "close" at bounding box center [616, 36] width 14 height 14
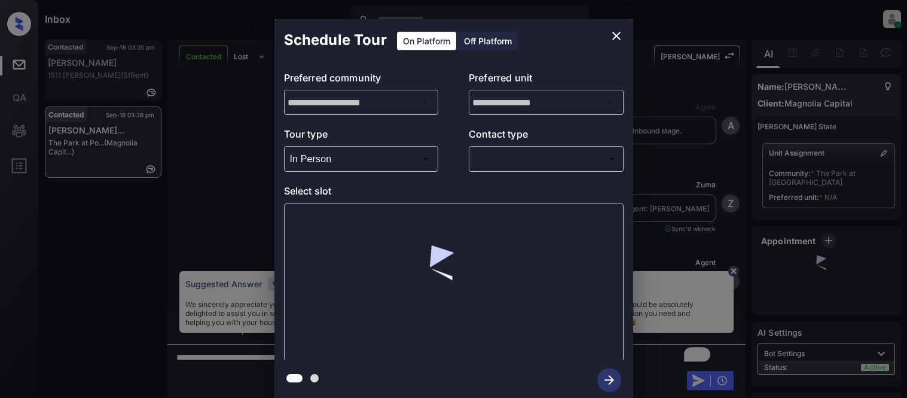
click at [521, 163] on div "In Person" at bounding box center [453, 199] width 907 height 398
click at [493, 166] on body "Inbox [PERSON_NAME] Cataag Online Set yourself offline Set yourself on break Pr…" at bounding box center [453, 199] width 907 height 398
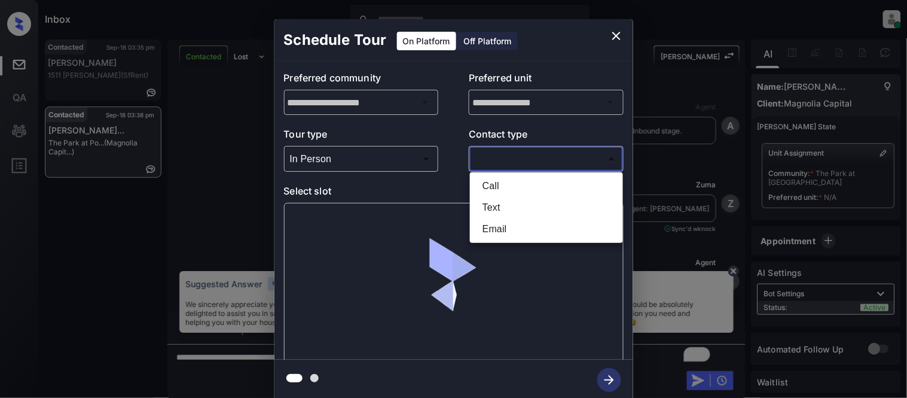
scroll to position [1080, 0]
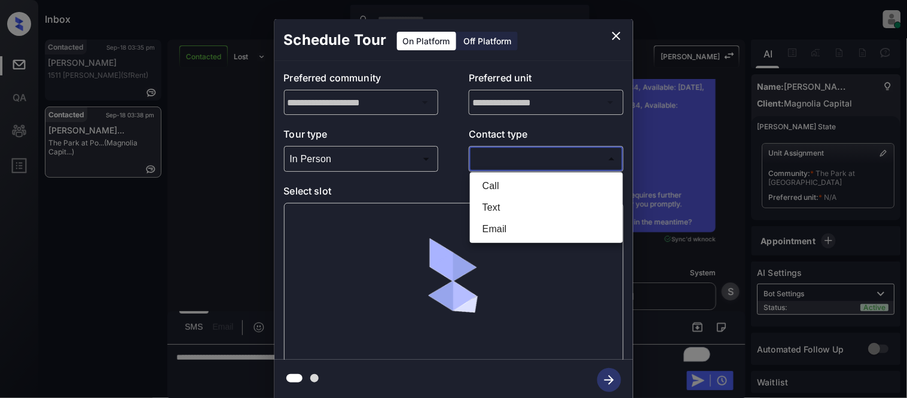
click at [487, 206] on li "Text" at bounding box center [546, 208] width 147 height 22
type input "****"
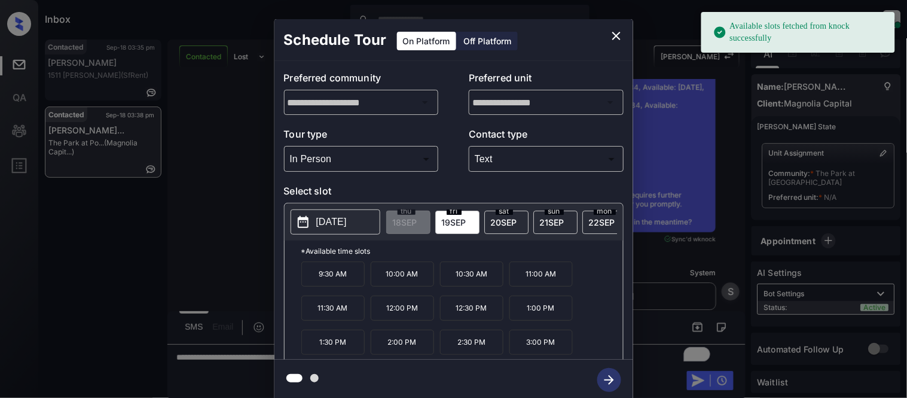
click at [355, 211] on button "[DATE]" at bounding box center [336, 221] width 90 height 25
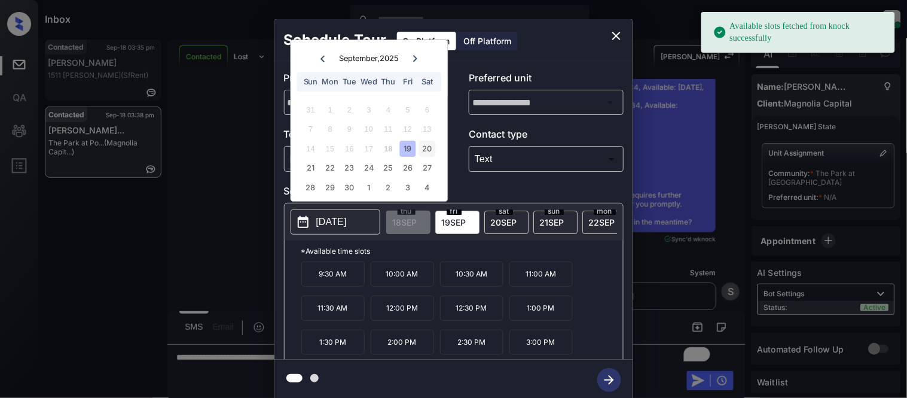
click at [426, 153] on div "20" at bounding box center [427, 148] width 16 height 16
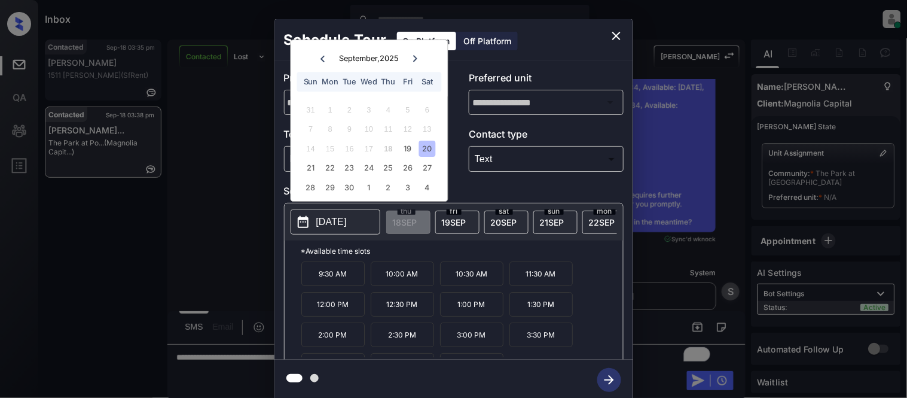
scroll to position [20, 0]
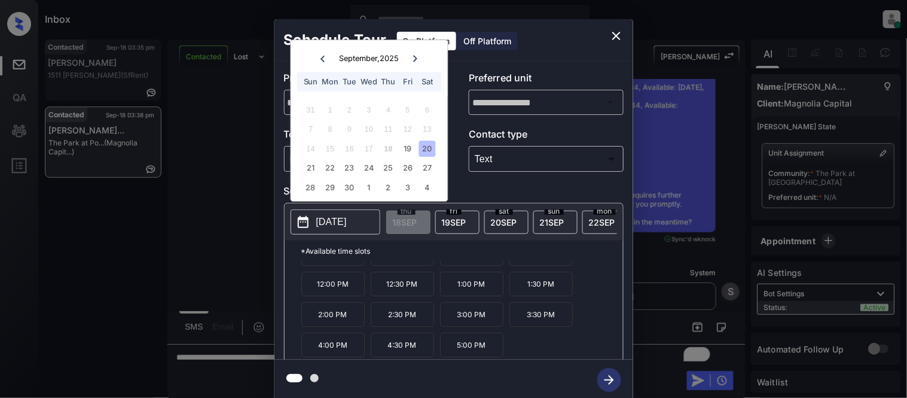
click at [616, 38] on icon "close" at bounding box center [616, 36] width 14 height 14
